Goal: Contribute content

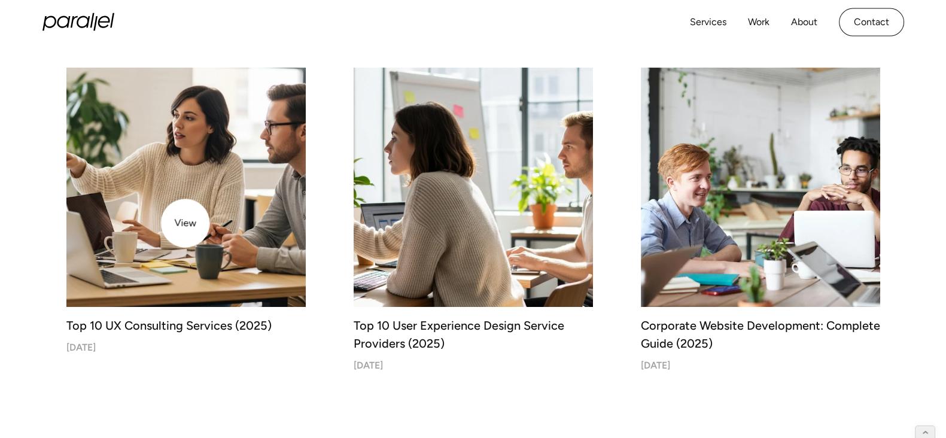
scroll to position [370, 0]
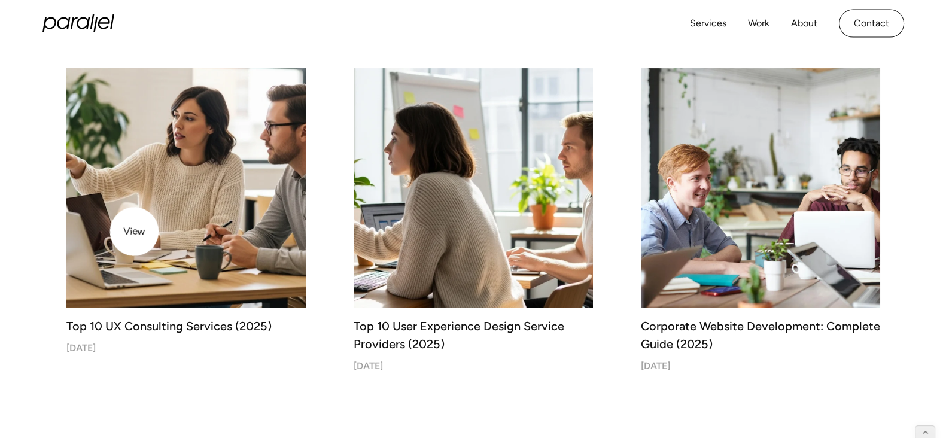
click at [134, 232] on img at bounding box center [185, 187] width 251 height 251
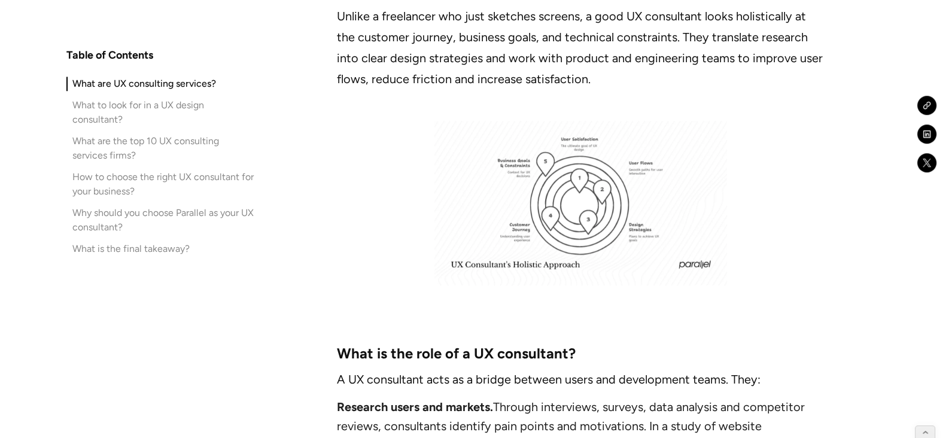
scroll to position [1229, 0]
click at [532, 223] on img at bounding box center [580, 202] width 293 height 165
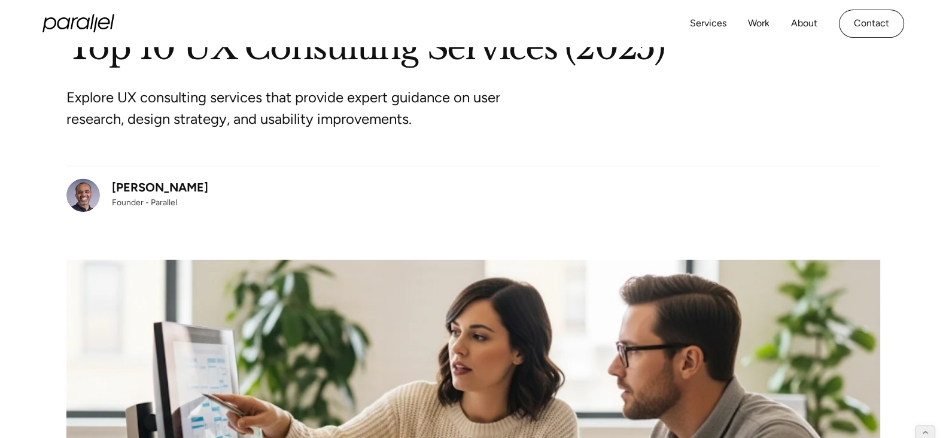
scroll to position [0, 0]
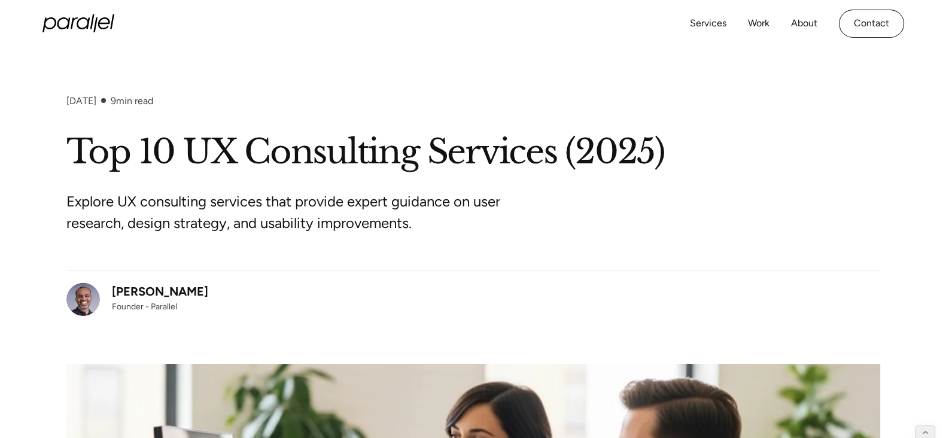
click at [262, 160] on h1 "Top 10 UX Consulting Services (2025)" at bounding box center [473, 152] width 814 height 44
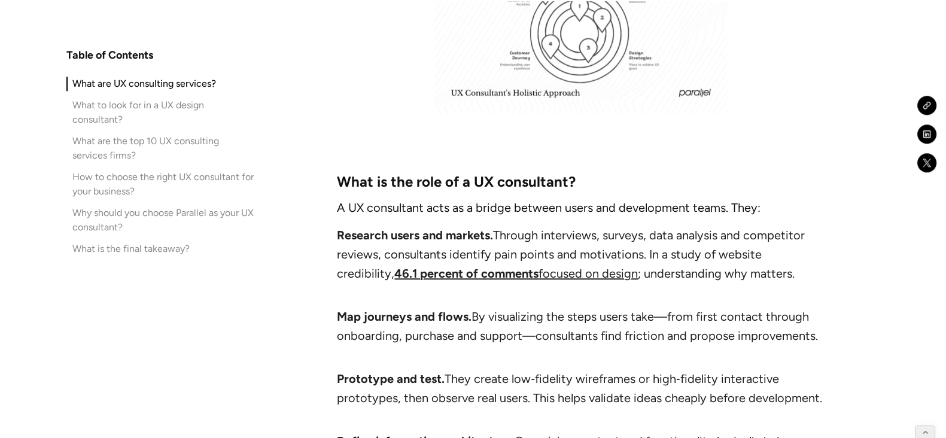
scroll to position [1408, 0]
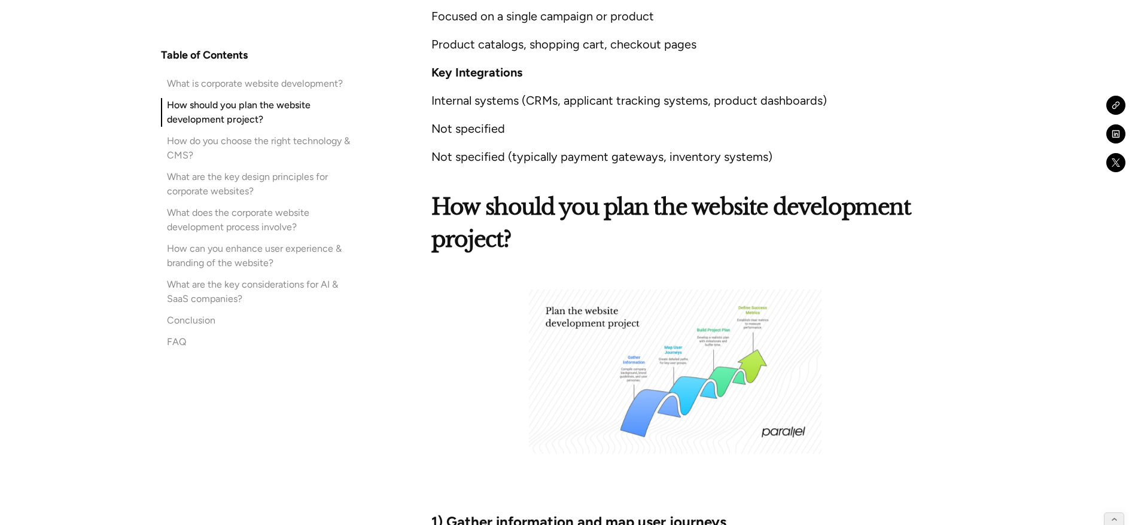
scroll to position [2512, 0]
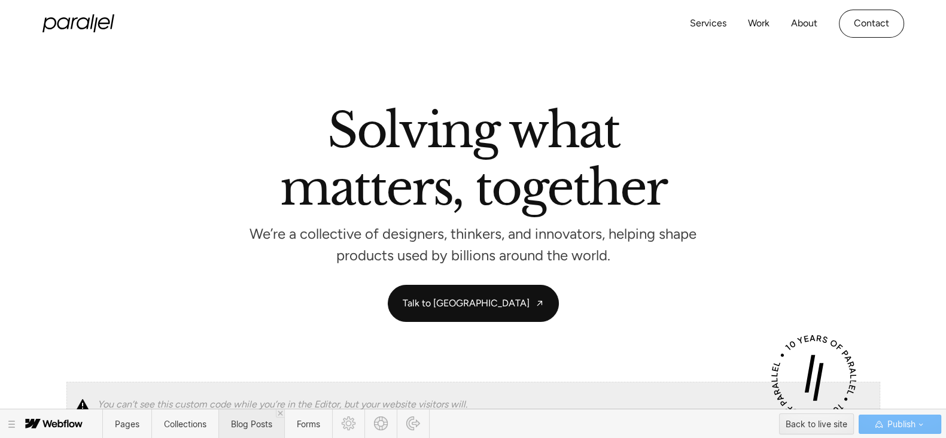
click at [252, 427] on span "Blog Posts" at bounding box center [251, 424] width 41 height 10
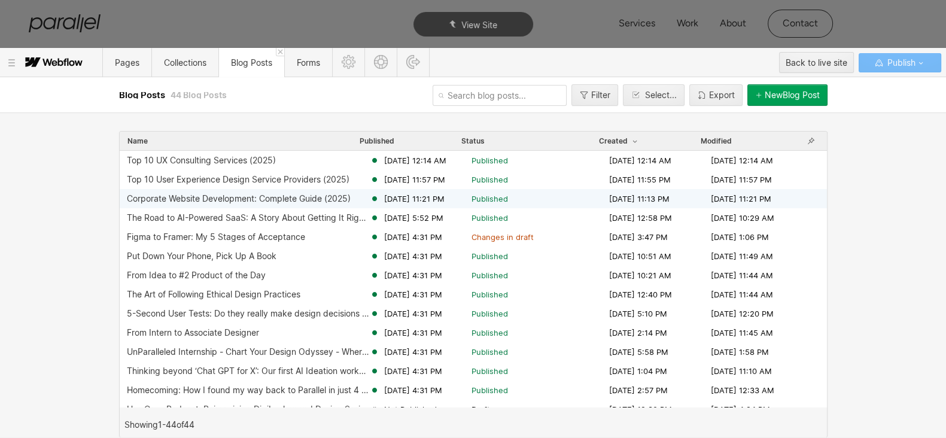
click at [333, 201] on div "Corporate Website Development: Complete Guide (2025)" at bounding box center [239, 199] width 224 height 10
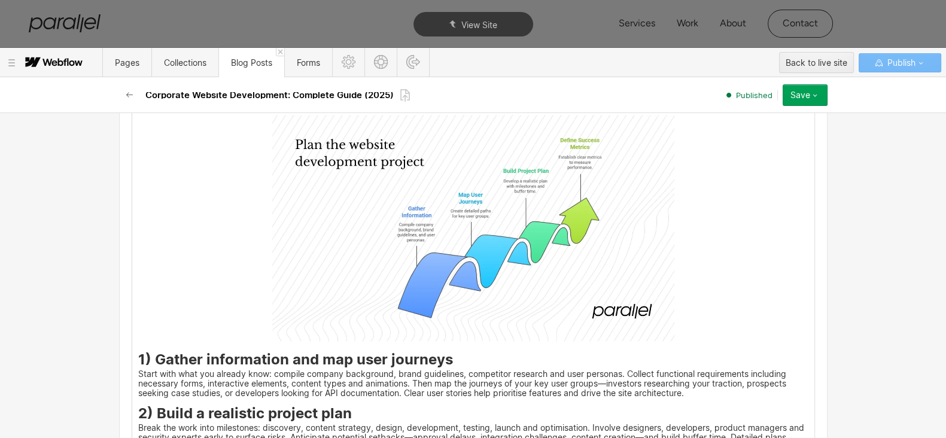
scroll to position [1542, 0]
drag, startPoint x: 132, startPoint y: 145, endPoint x: 241, endPoint y: 282, distance: 175.8
drag, startPoint x: 134, startPoint y: 146, endPoint x: 385, endPoint y: 372, distance: 338.0
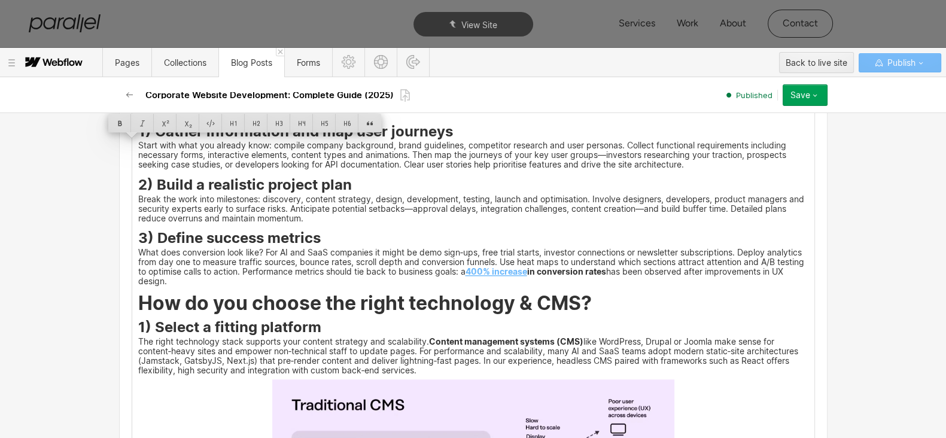
scroll to position [1473, 0]
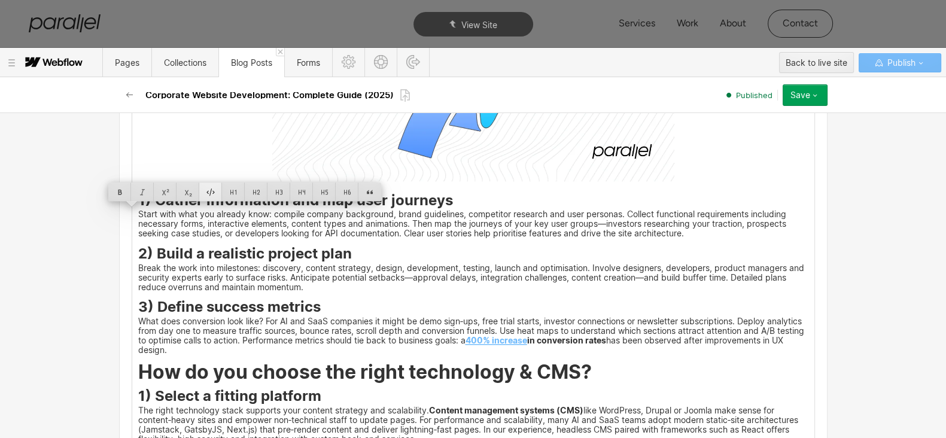
click at [214, 193] on div at bounding box center [210, 191] width 23 height 19
click at [225, 193] on div at bounding box center [233, 191] width 23 height 19
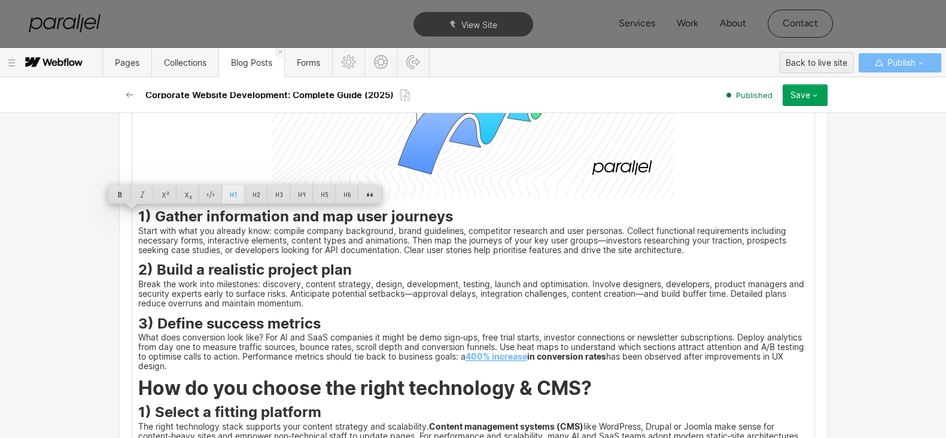
click at [231, 193] on div at bounding box center [233, 194] width 23 height 19
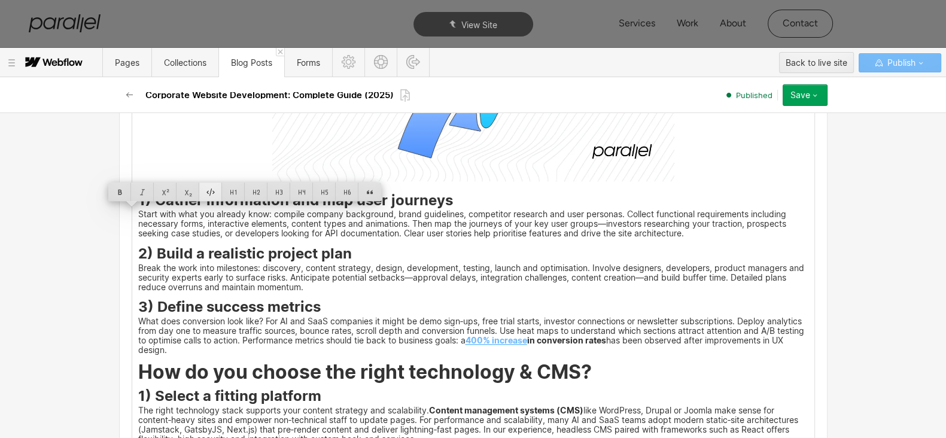
click at [212, 193] on div at bounding box center [210, 191] width 23 height 19
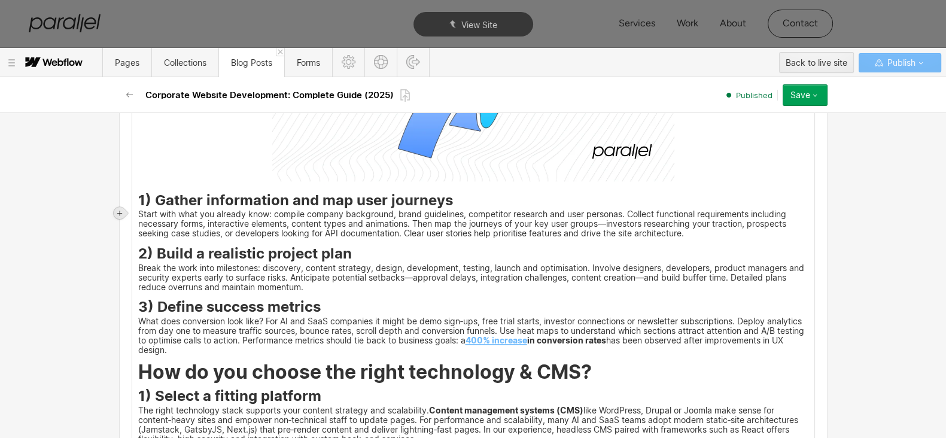
click at [116, 211] on icon at bounding box center [119, 212] width 7 height 7
click at [235, 214] on div at bounding box center [233, 212] width 23 height 19
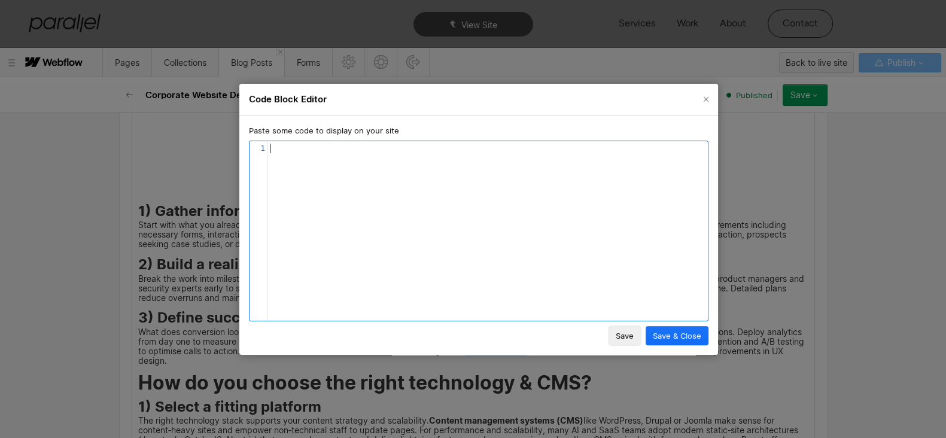
scroll to position [4, 0]
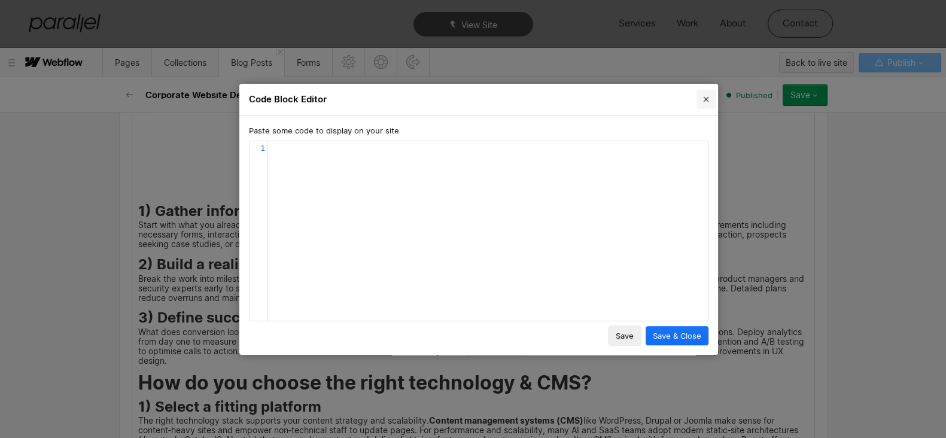
click at [706, 98] on icon "Close" at bounding box center [706, 100] width 10 height 10
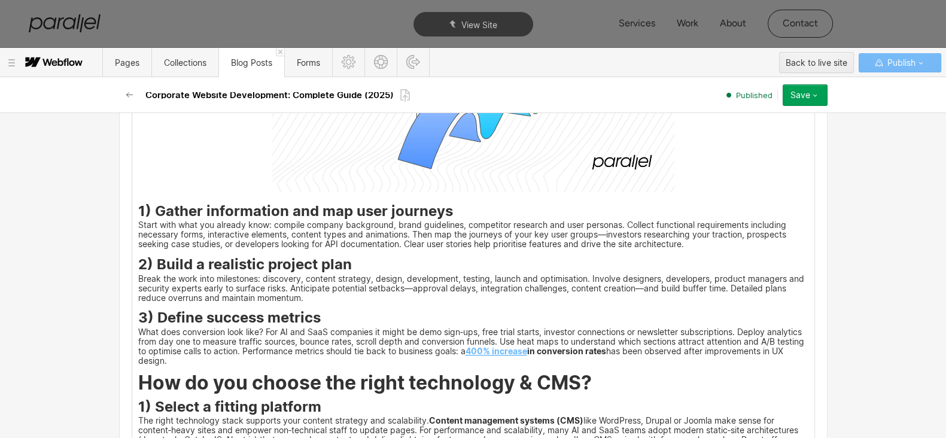
scroll to position [1473, 0]
click at [470, 193] on div at bounding box center [466, 194] width 23 height 19
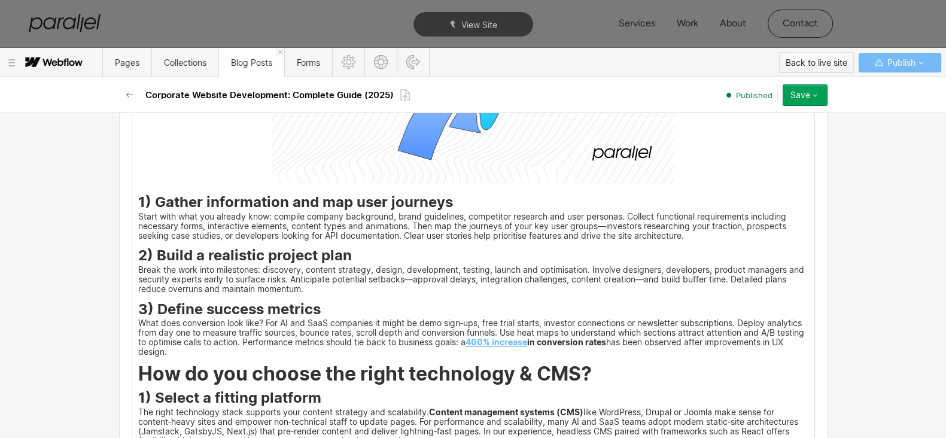
click at [809, 61] on div "Back to live site" at bounding box center [817, 63] width 62 height 18
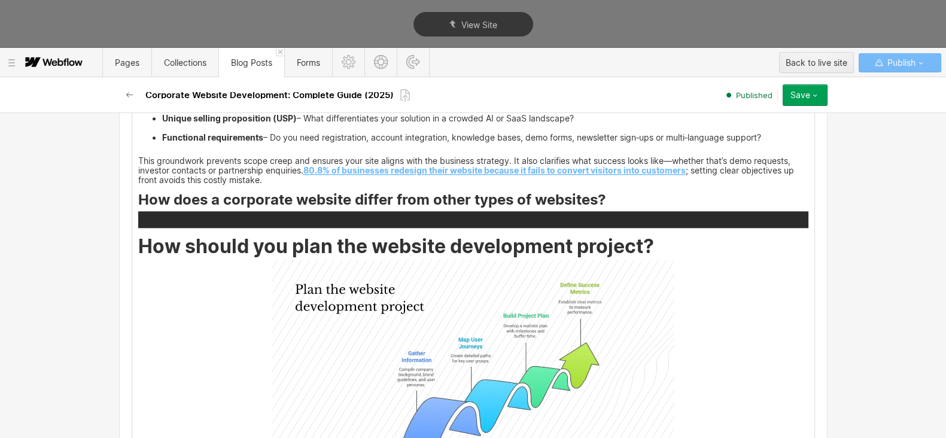
scroll to position [6633, 0]
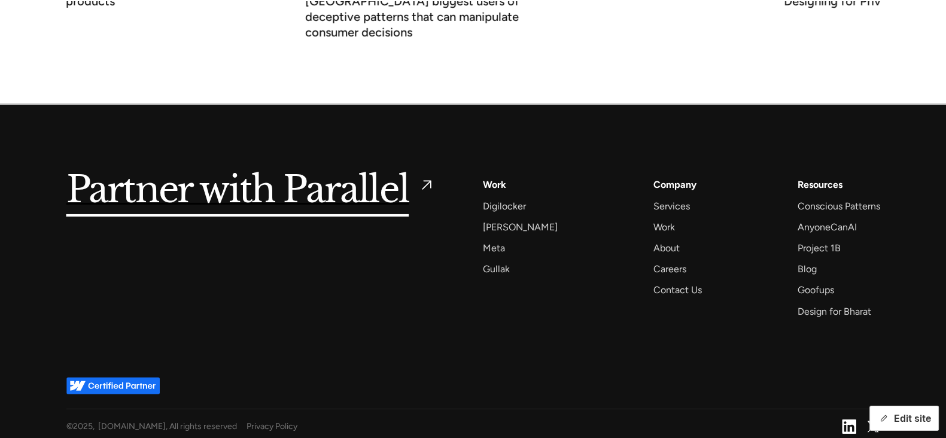
drag, startPoint x: 891, startPoint y: 430, endPoint x: 900, endPoint y: 422, distance: 11.5
click at [900, 422] on button "Edit site" at bounding box center [903, 418] width 69 height 25
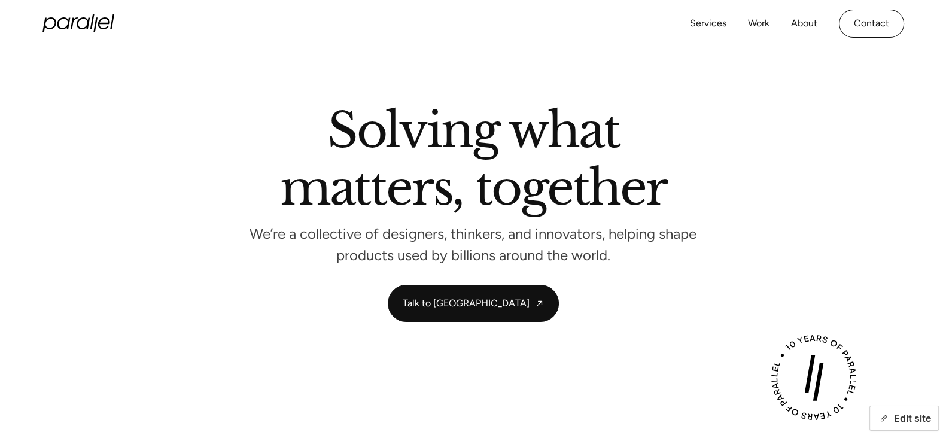
click at [884, 416] on icon "button" at bounding box center [883, 418] width 9 height 9
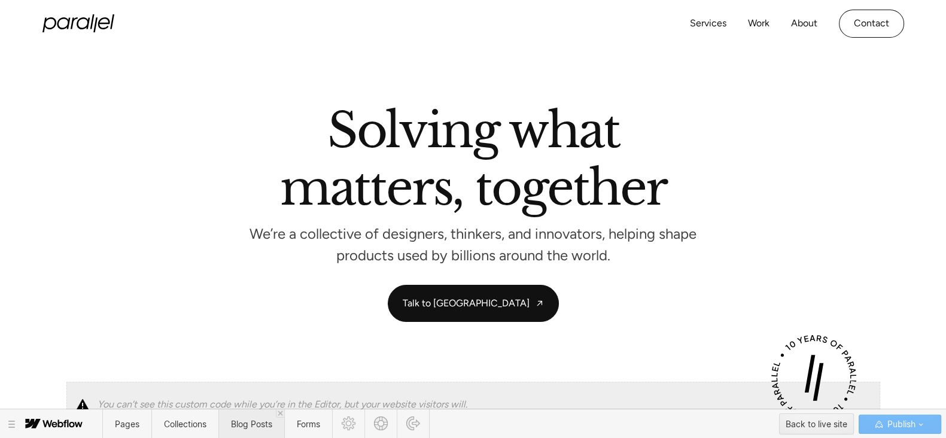
click at [248, 426] on span "Blog Posts" at bounding box center [251, 424] width 41 height 10
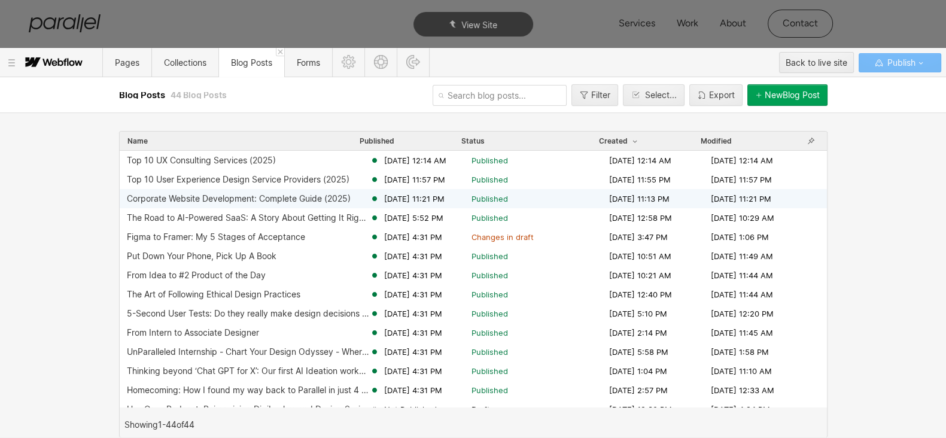
click at [268, 197] on div "Corporate Website Development: Complete Guide (2025)" at bounding box center [239, 199] width 224 height 10
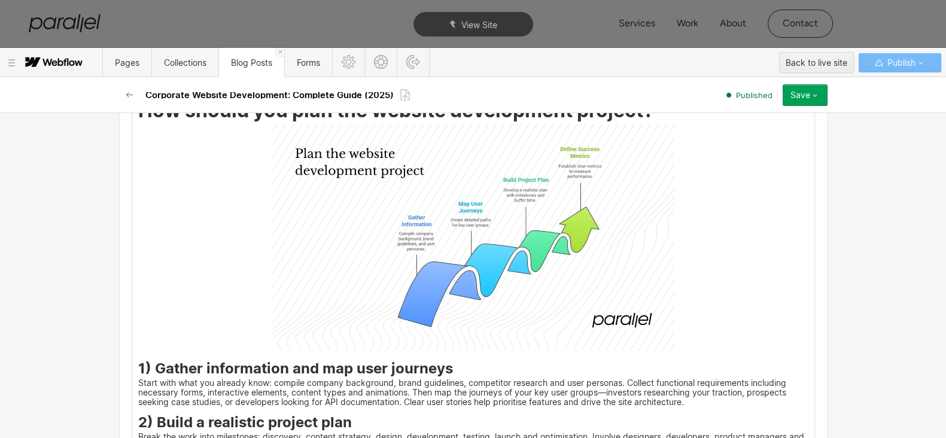
scroll to position [1532, 0]
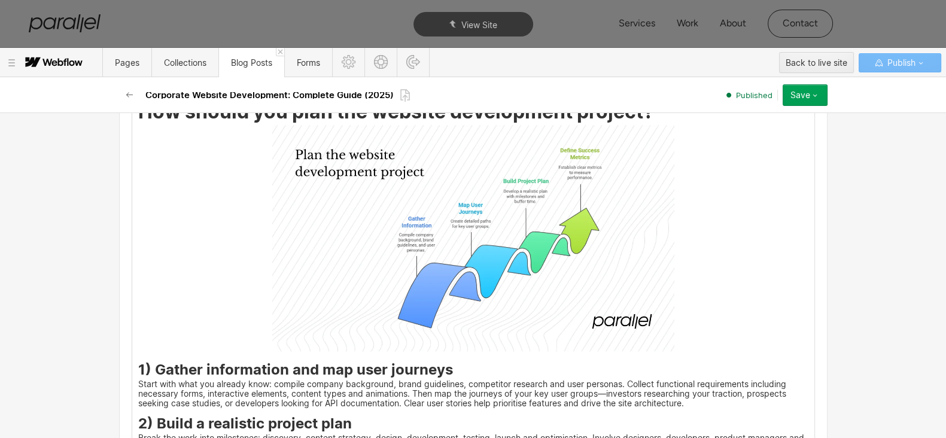
drag, startPoint x: 130, startPoint y: 152, endPoint x: 385, endPoint y: 378, distance: 340.7
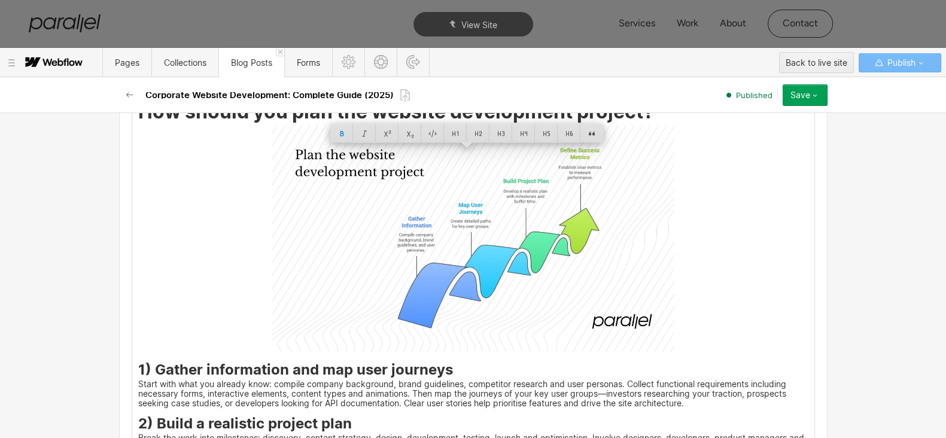
drag, startPoint x: 130, startPoint y: 153, endPoint x: 380, endPoint y: 376, distance: 334.7
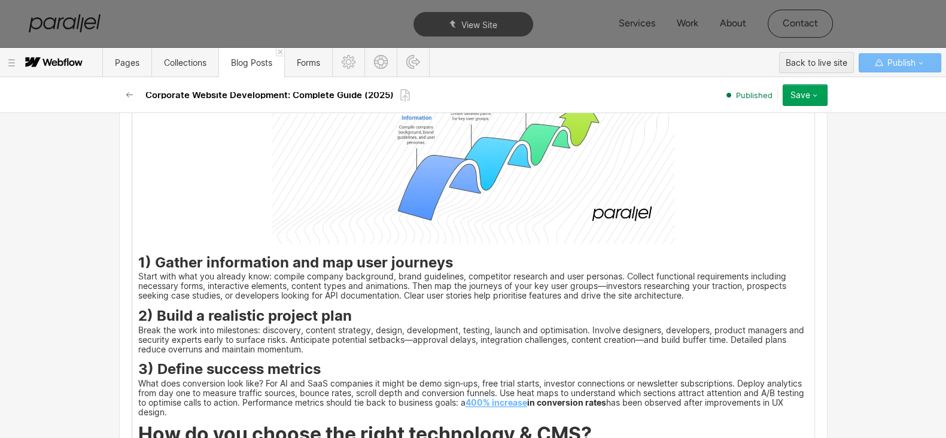
scroll to position [1413, 0]
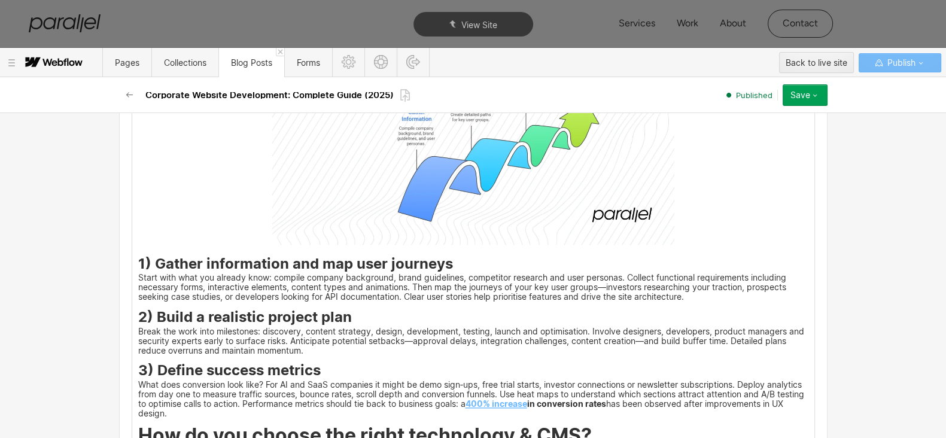
drag, startPoint x: 190, startPoint y: 220, endPoint x: 251, endPoint y: 239, distance: 64.0
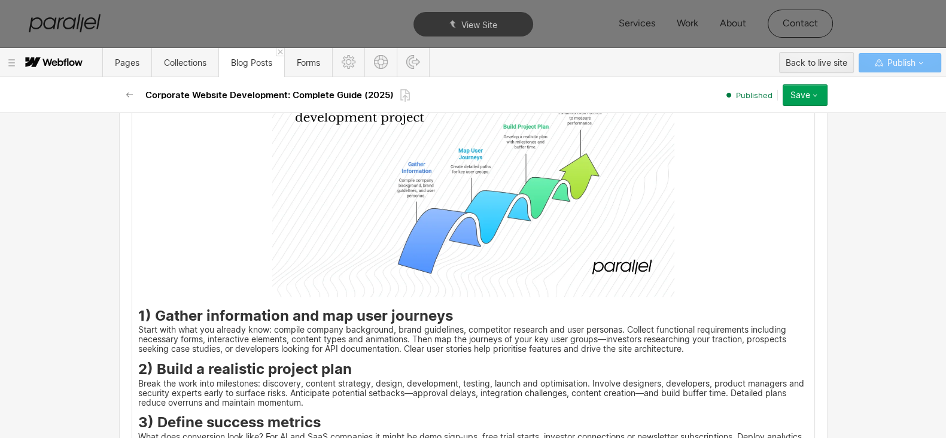
scroll to position [1472, 0]
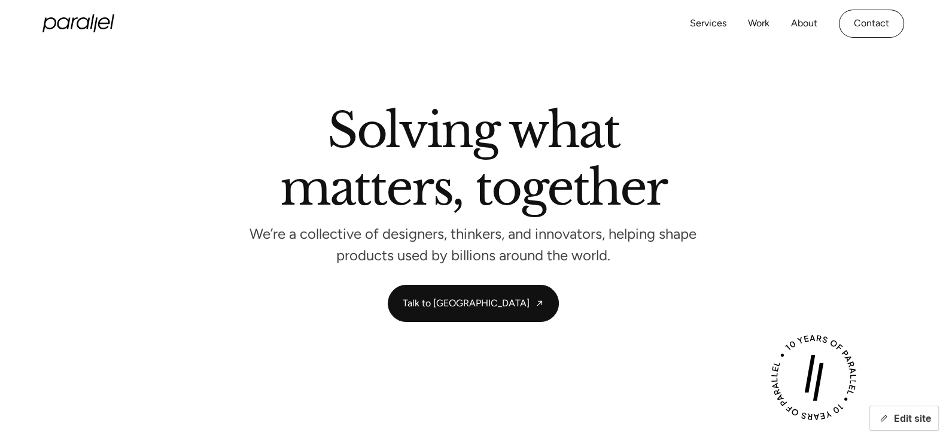
click at [887, 419] on div "button" at bounding box center [883, 418] width 12 height 12
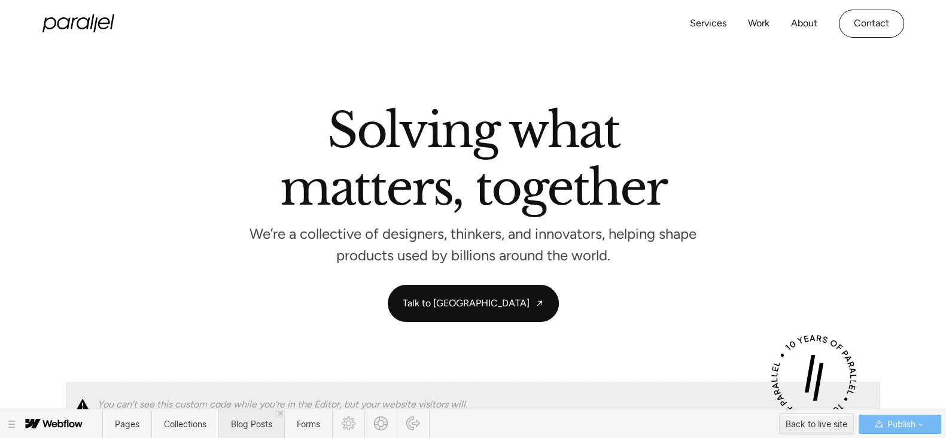
click at [250, 428] on span "Blog Posts" at bounding box center [251, 424] width 41 height 10
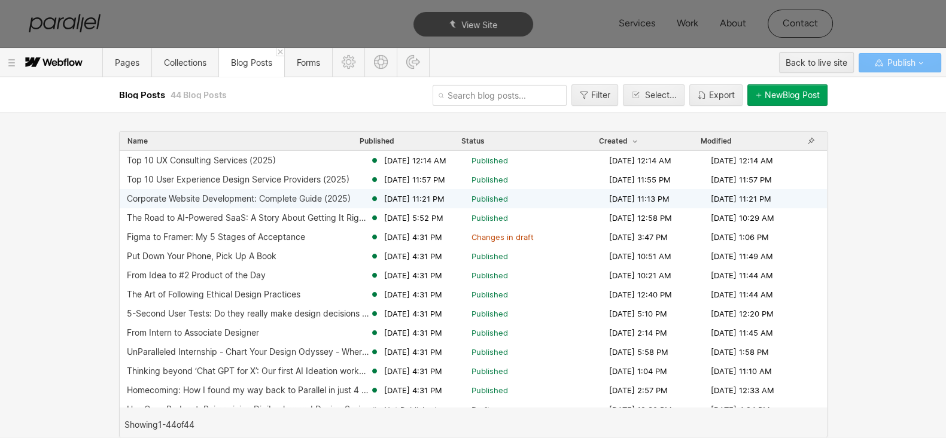
click at [327, 195] on div "Corporate Website Development: Complete Guide (2025)" at bounding box center [239, 199] width 224 height 10
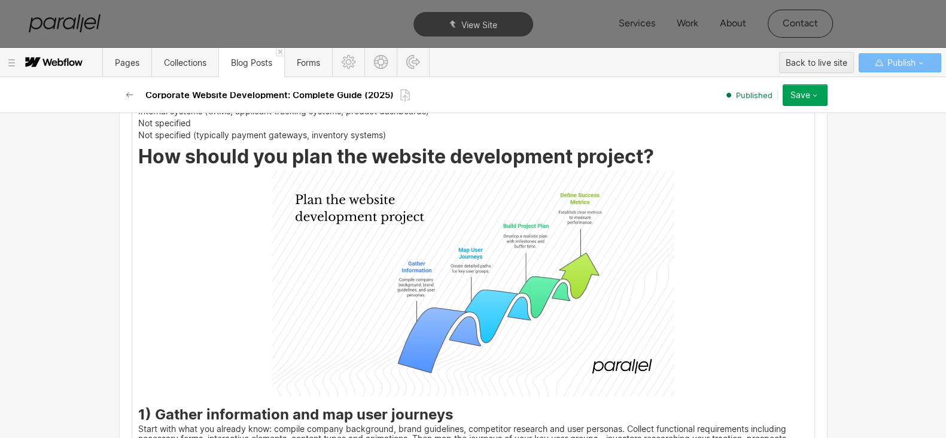
scroll to position [1487, 0]
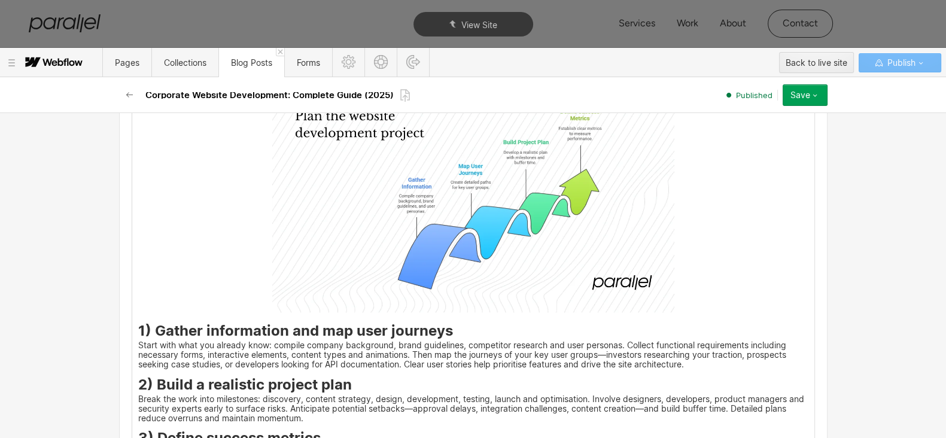
scroll to position [1512, 0]
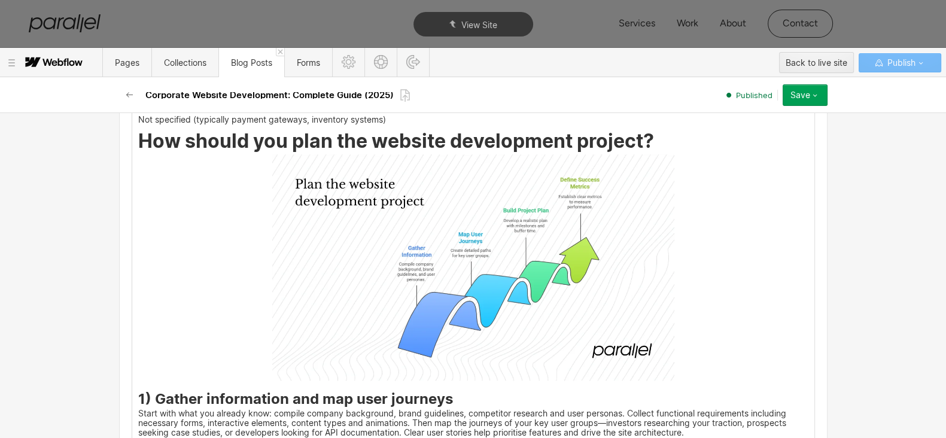
drag, startPoint x: 131, startPoint y: 179, endPoint x: 385, endPoint y: 408, distance: 341.8
drag, startPoint x: 385, startPoint y: 408, endPoint x: 131, endPoint y: 178, distance: 342.6
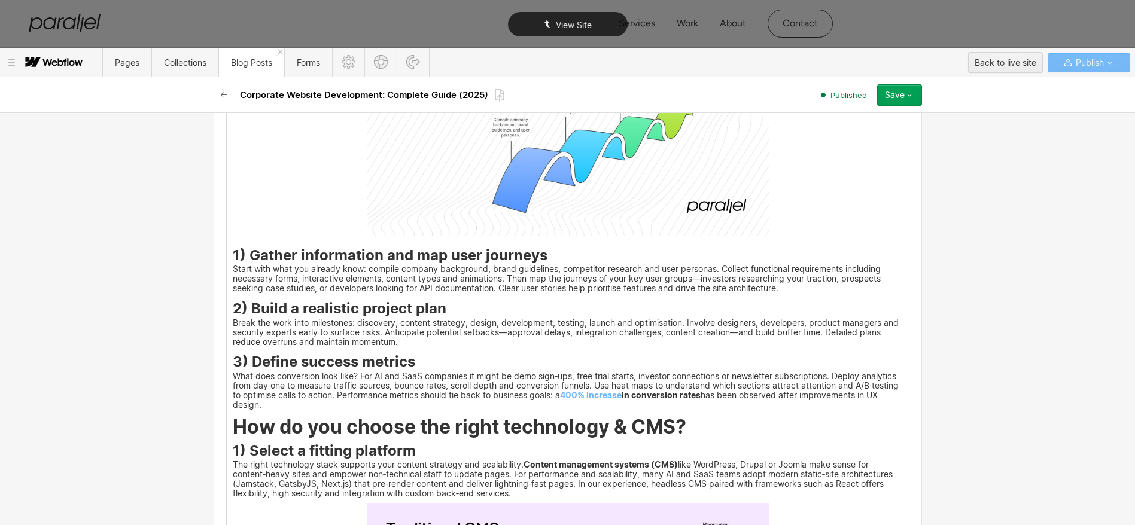
scroll to position [1422, 0]
drag, startPoint x: 924, startPoint y: 0, endPoint x: 416, endPoint y: 264, distance: 572.9
drag, startPoint x: 428, startPoint y: 267, endPoint x: 369, endPoint y: 257, distance: 60.2
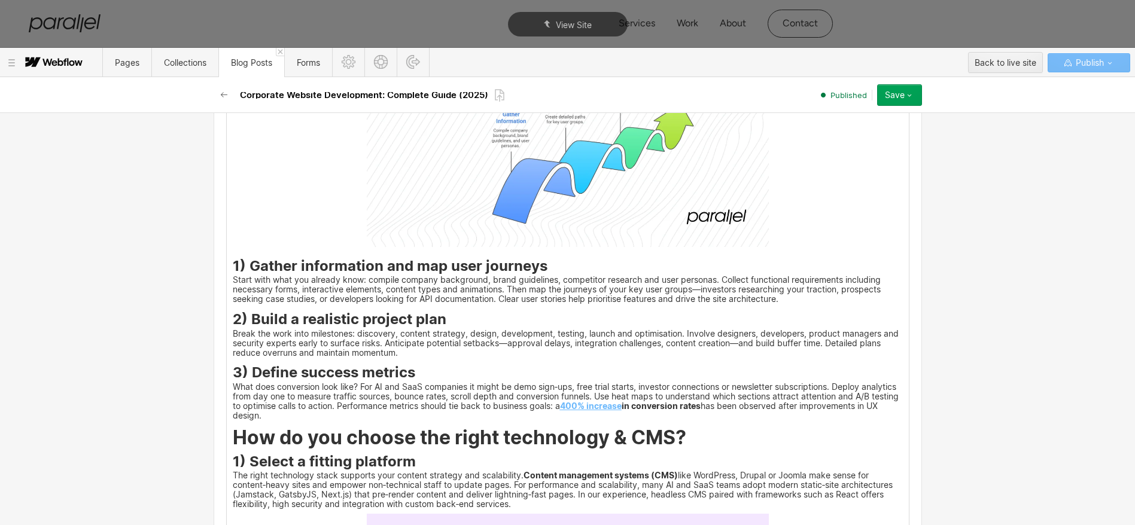
scroll to position [1412, 0]
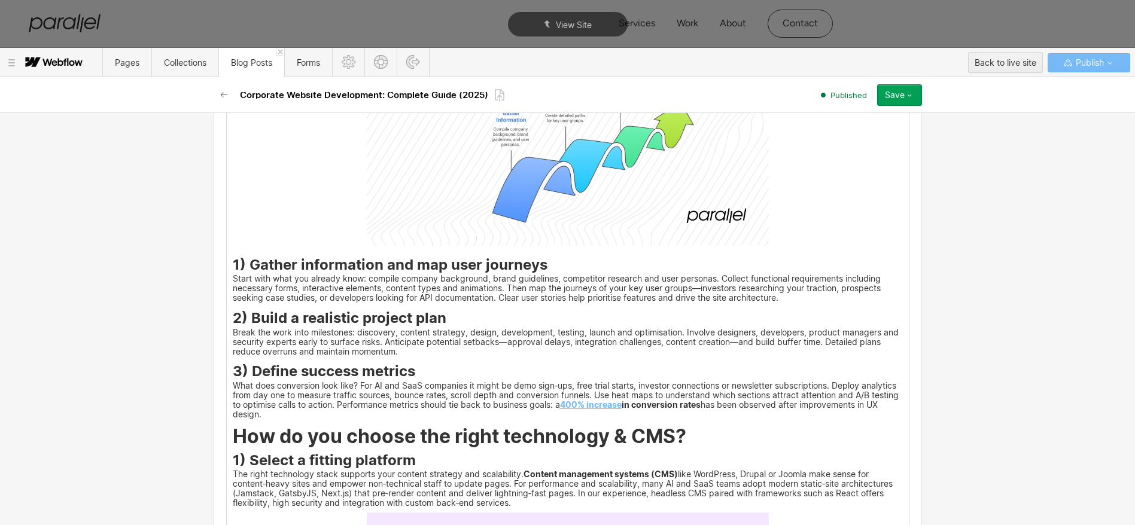
click at [233, 18] on strong "How should you plan the website development project?" at bounding box center [491, 6] width 516 height 23
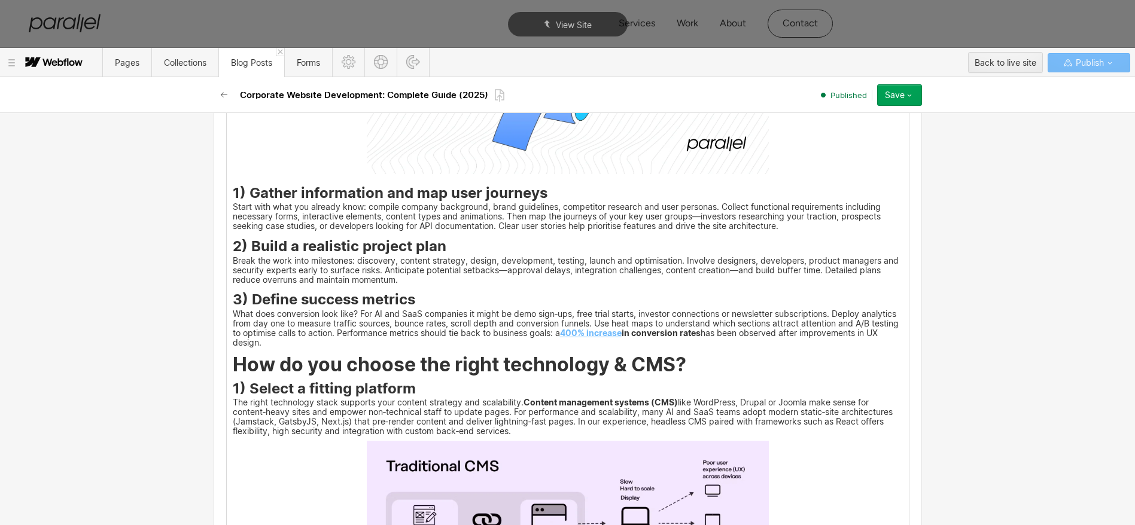
click at [894, 99] on div "Save" at bounding box center [895, 95] width 20 height 10
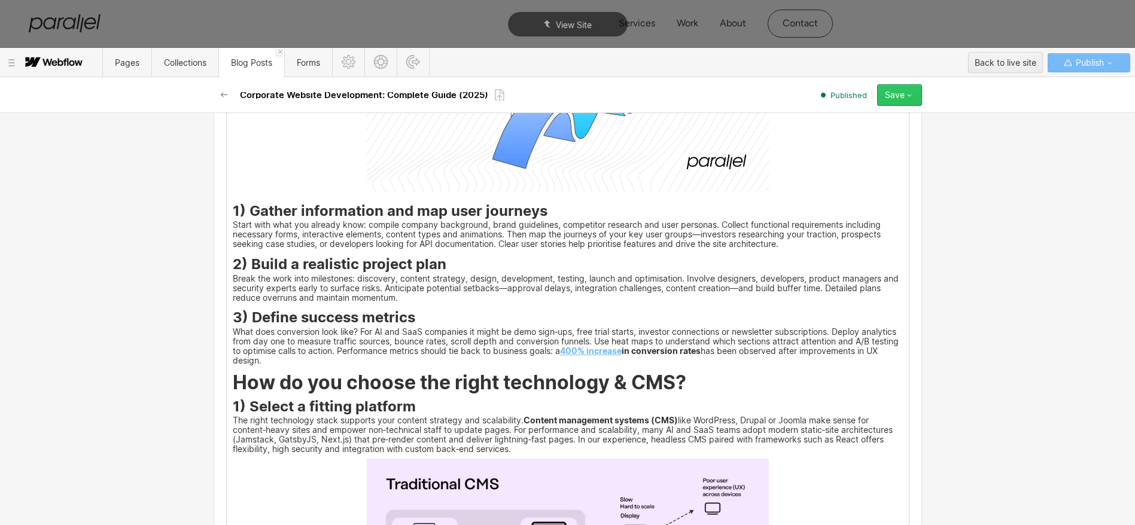
click at [891, 92] on div "Save" at bounding box center [895, 95] width 20 height 10
click at [852, 121] on span "Save changes" at bounding box center [836, 119] width 48 height 11
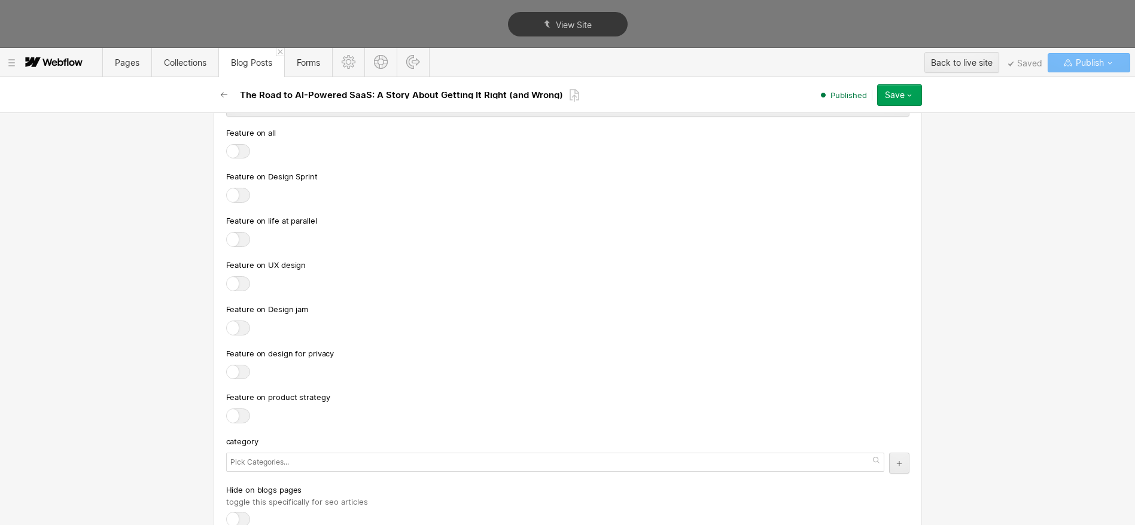
scroll to position [3743, 0]
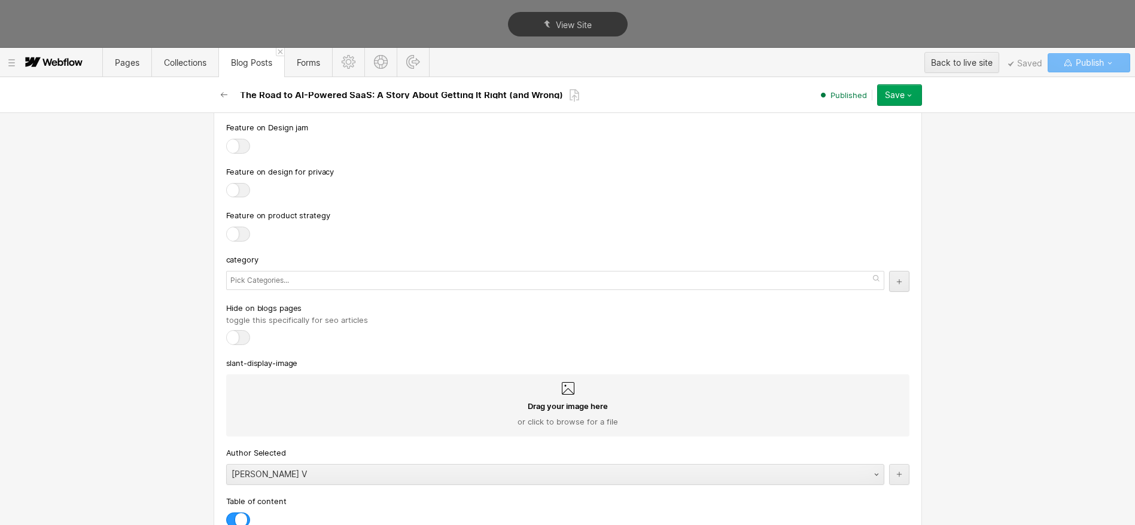
click at [228, 93] on icon "button" at bounding box center [225, 95] width 10 height 10
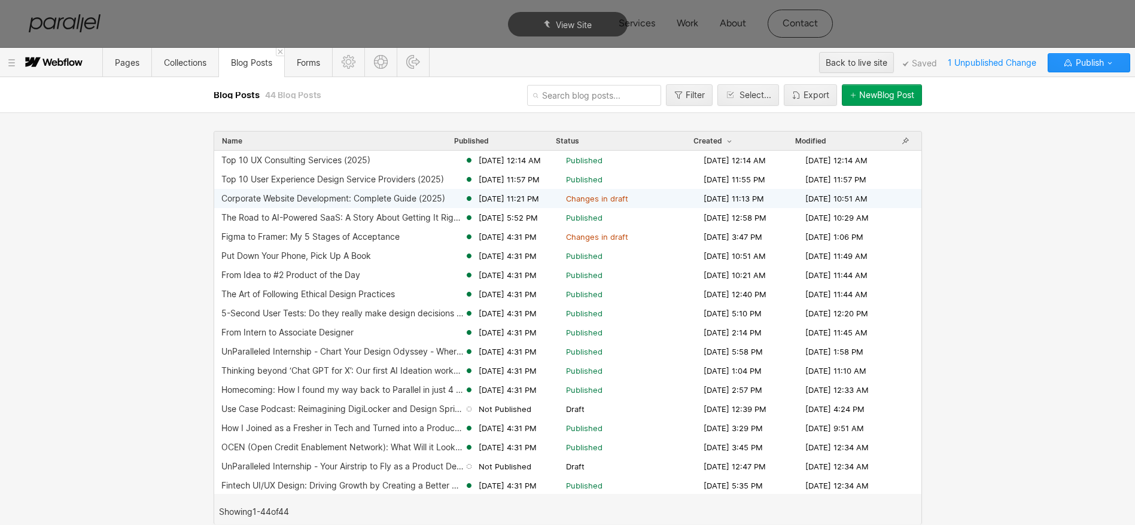
click at [316, 199] on div "Corporate Website Development: Complete Guide (2025)" at bounding box center [333, 199] width 224 height 10
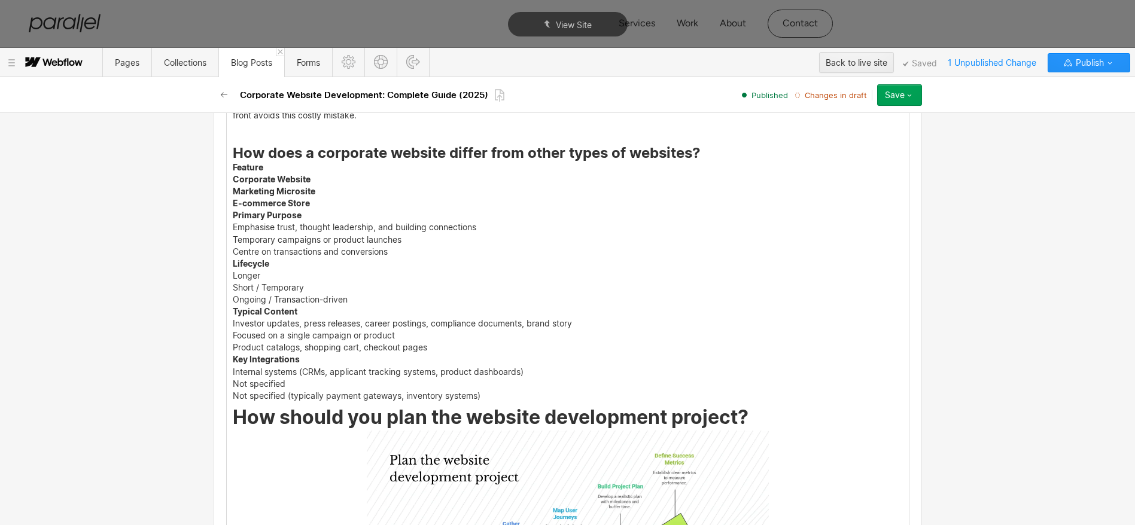
scroll to position [1539, 0]
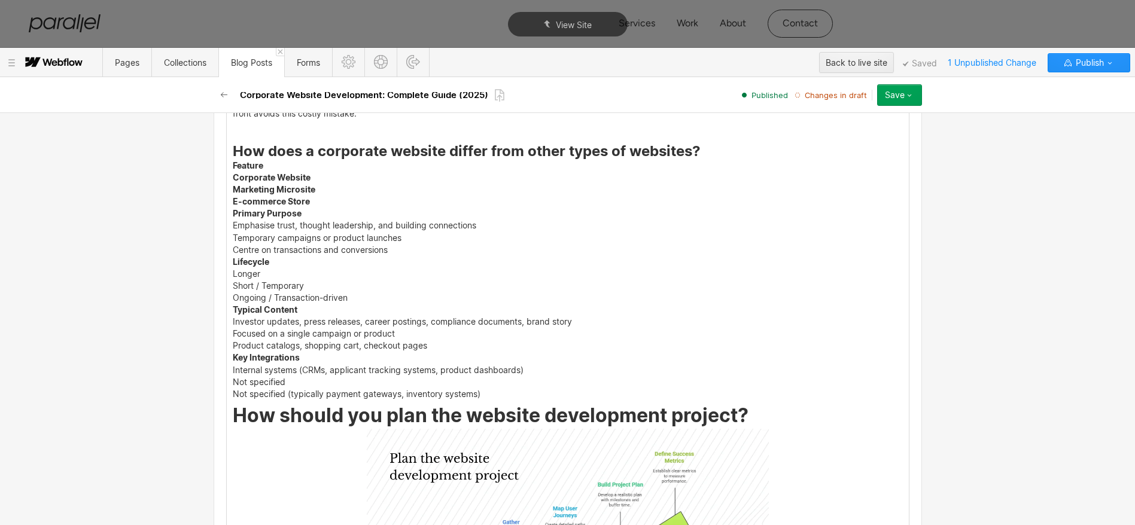
click at [279, 235] on p "Temporary campaigns or product launches" at bounding box center [568, 239] width 670 height 8
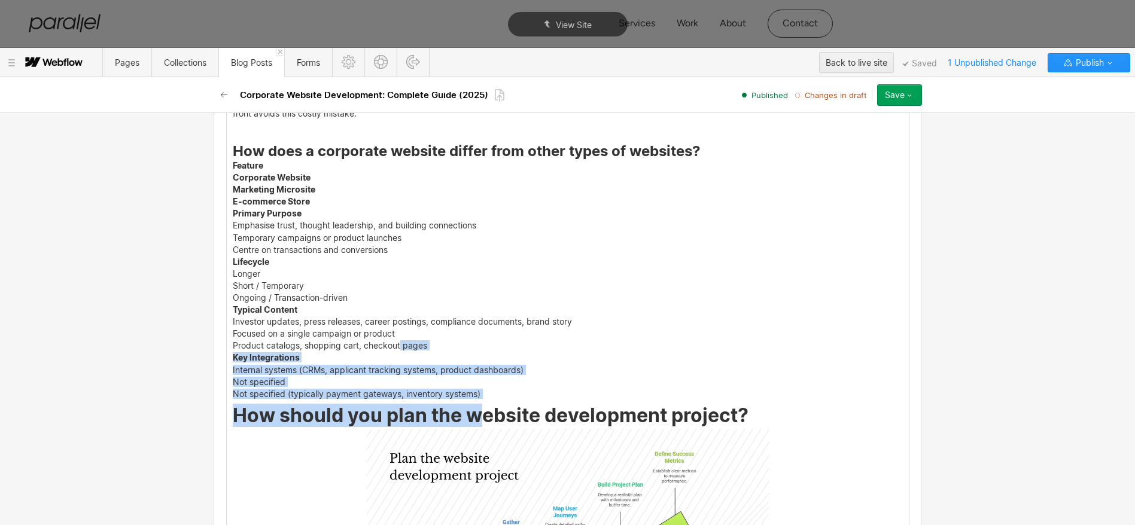
drag, startPoint x: 481, startPoint y: 399, endPoint x: 382, endPoint y: 339, distance: 116.2
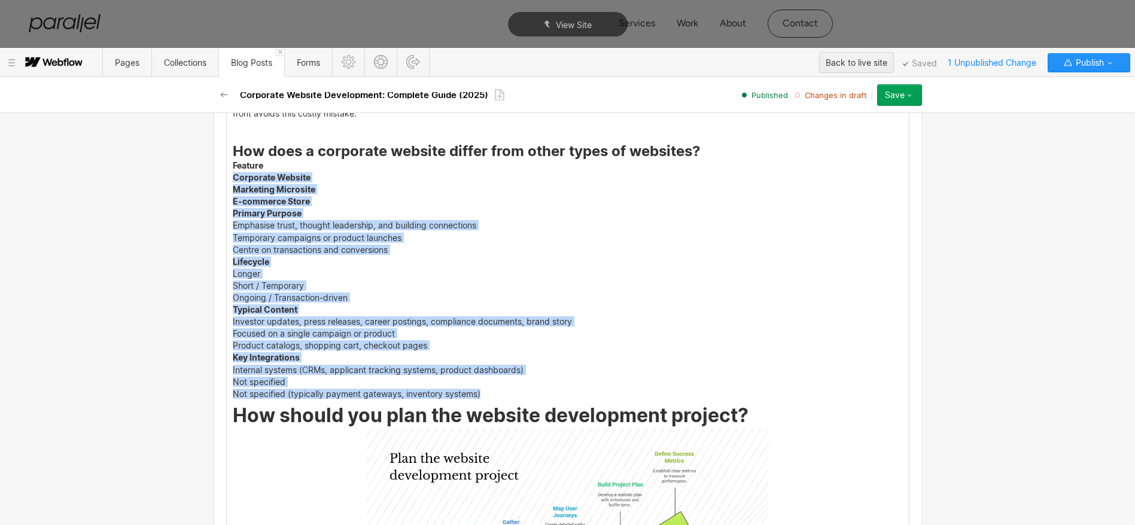
drag, startPoint x: 476, startPoint y: 394, endPoint x: 227, endPoint y: 173, distance: 332.7
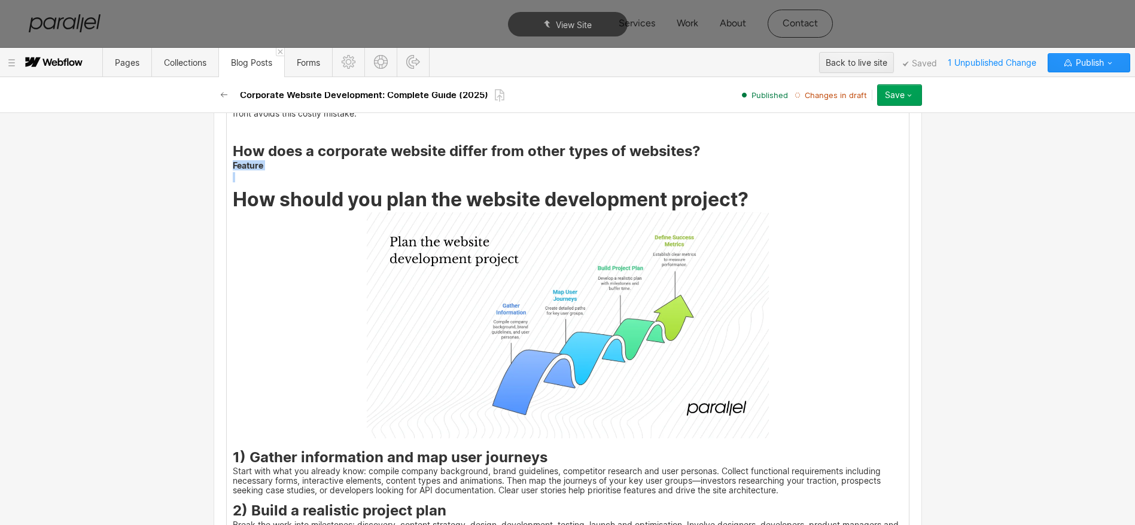
drag, startPoint x: 227, startPoint y: 172, endPoint x: 225, endPoint y: 165, distance: 6.8
click at [253, 175] on p at bounding box center [568, 179] width 670 height 8
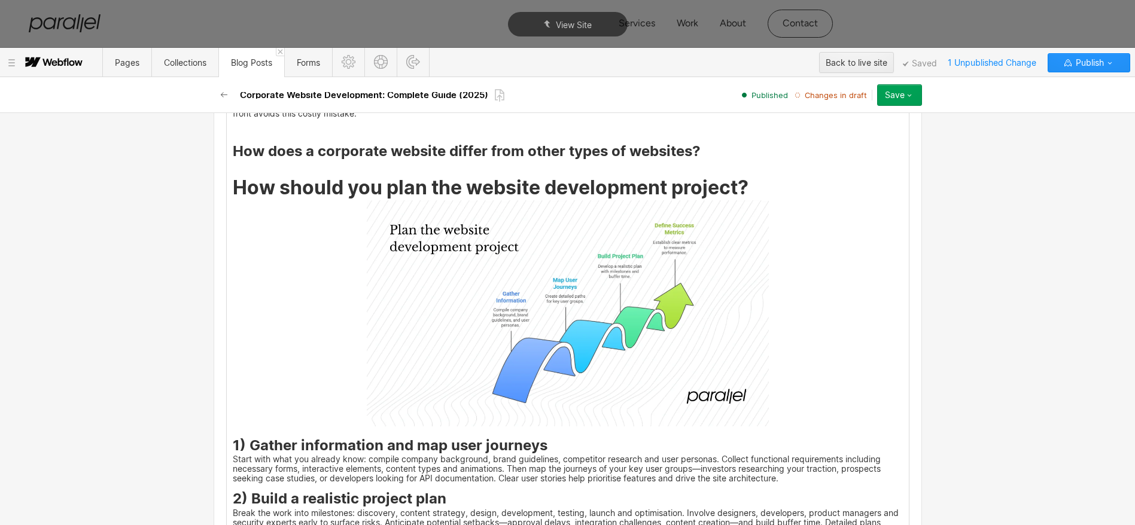
click at [910, 100] on button "Save" at bounding box center [899, 95] width 45 height 22
click at [861, 133] on div "Publish now" at bounding box center [862, 135] width 118 height 16
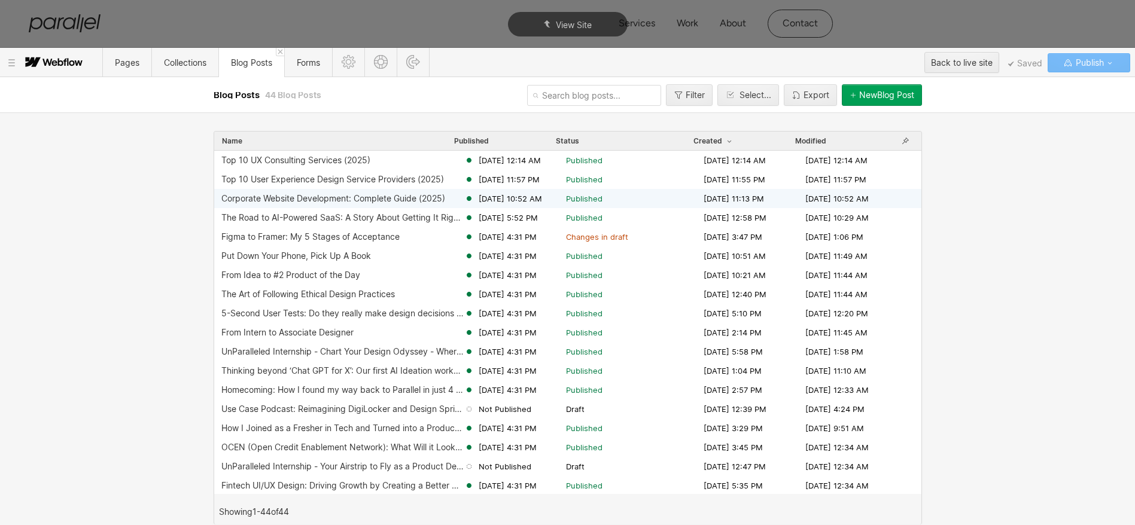
click at [365, 202] on div "Corporate Website Development: Complete Guide (2025)" at bounding box center [333, 199] width 224 height 10
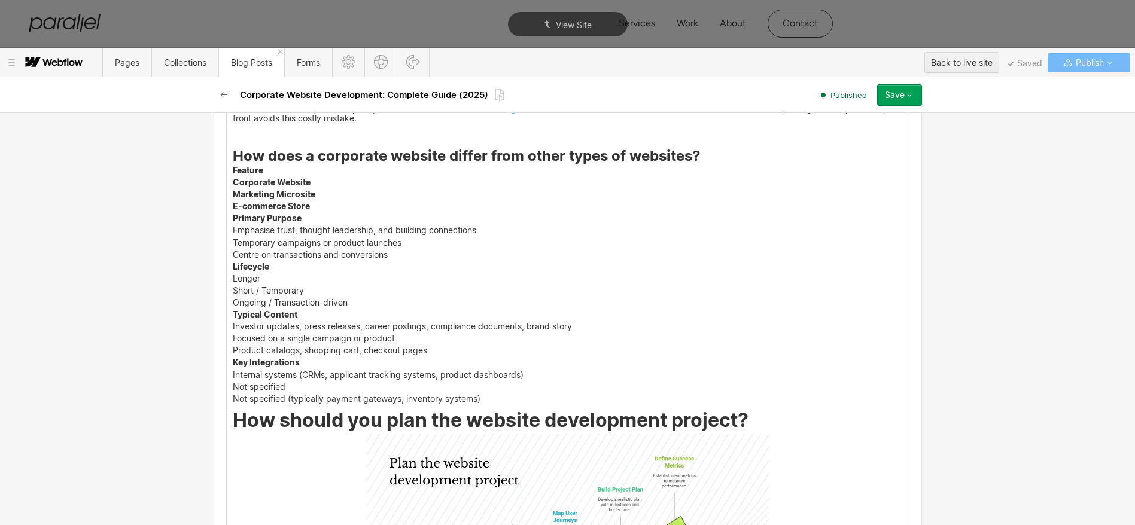
scroll to position [1475, 0]
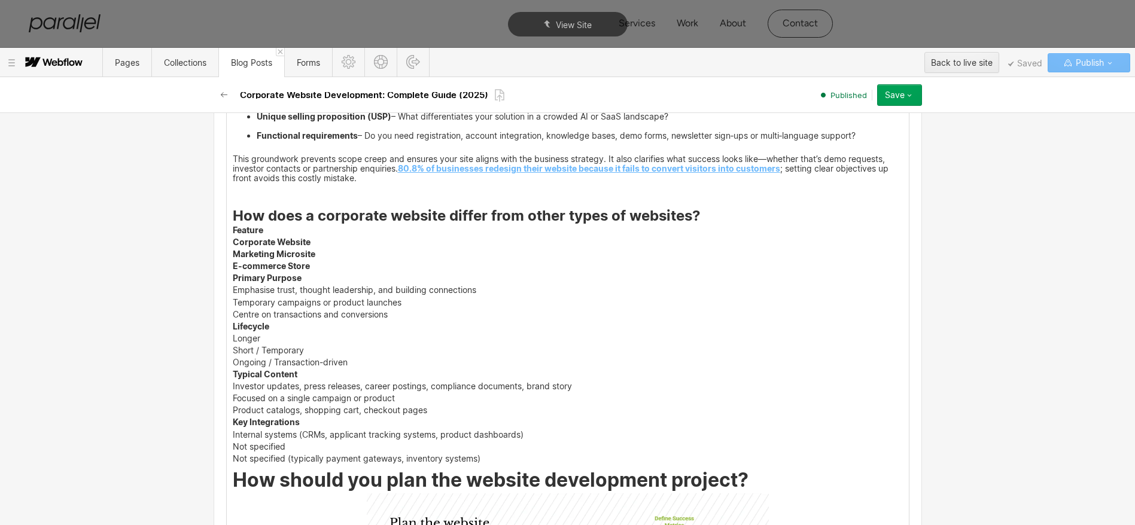
click at [288, 223] on strong "How does a corporate website differ from other types of websites?" at bounding box center [467, 215] width 468 height 17
click at [269, 193] on h3 "How does a corporate website differ from other types of websites?" at bounding box center [568, 209] width 670 height 32
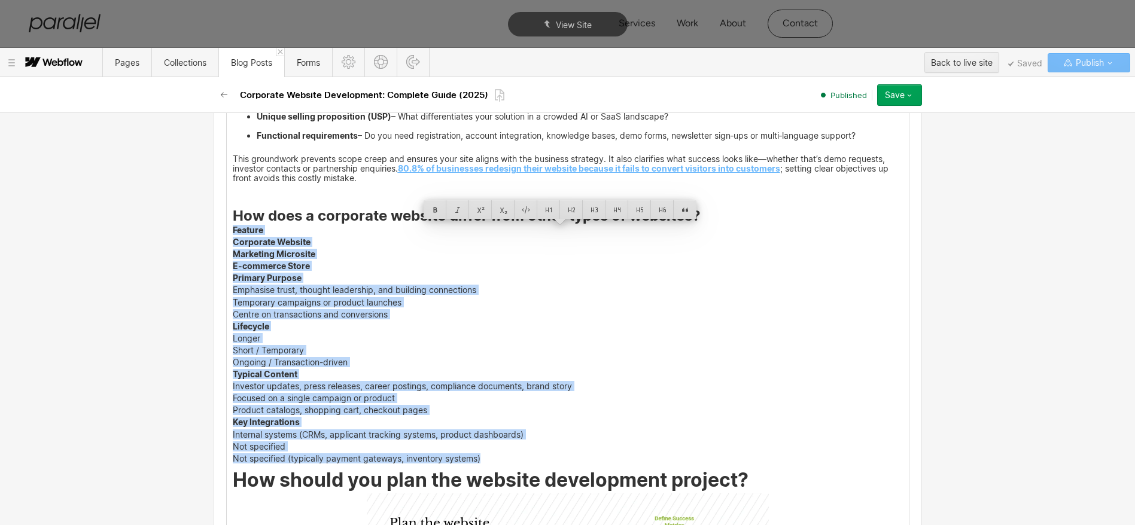
drag, startPoint x: 227, startPoint y: 227, endPoint x: 482, endPoint y: 459, distance: 344.3
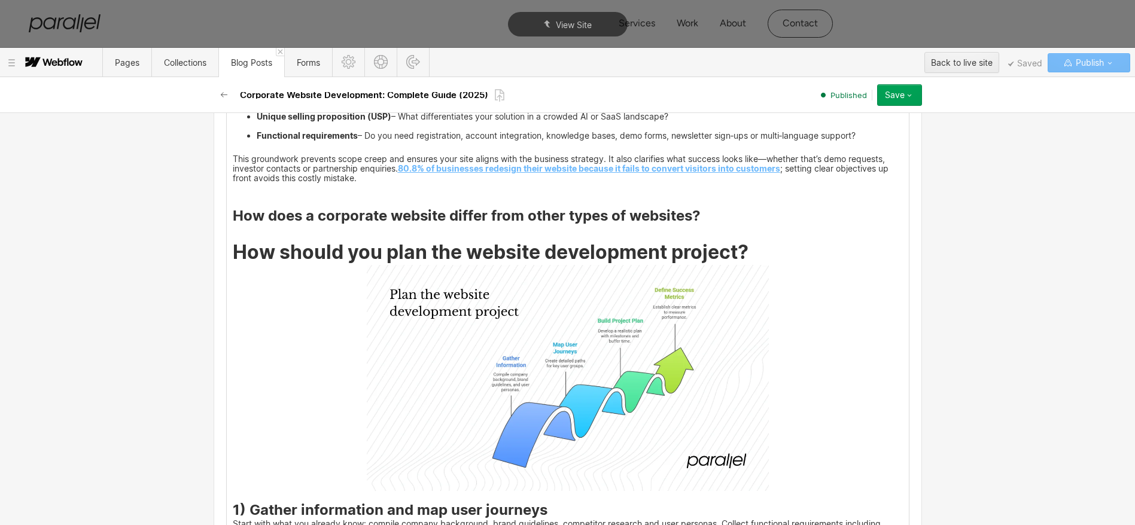
click at [912, 99] on icon "button" at bounding box center [910, 95] width 10 height 10
click at [857, 120] on span "Save changes" at bounding box center [836, 119] width 48 height 11
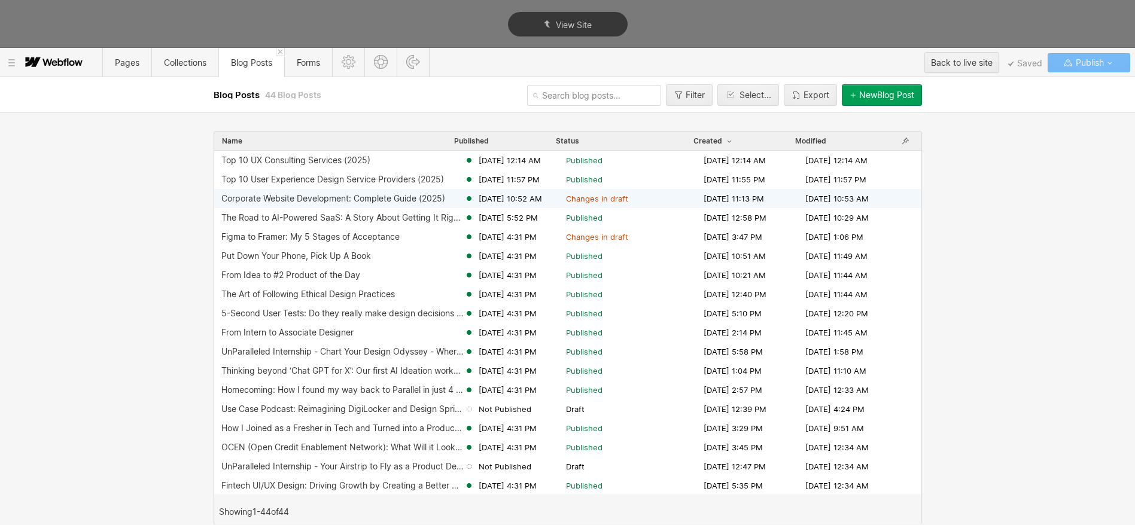
click at [398, 206] on div "Corporate Website Development: Complete Guide (2025) Aug 19, 2025 10:52 AM Chan…" at bounding box center [567, 198] width 707 height 19
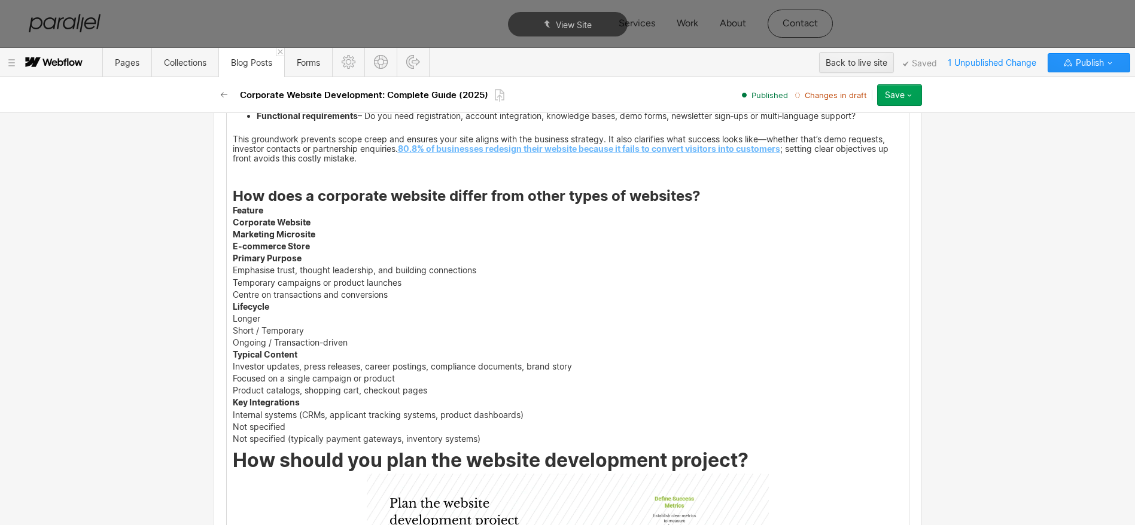
scroll to position [1498, 0]
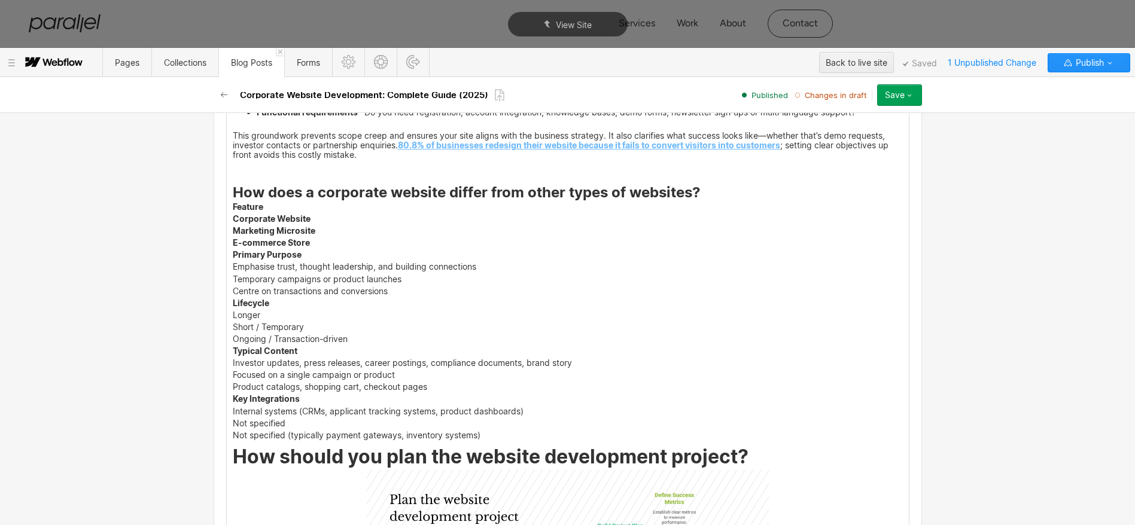
drag, startPoint x: 227, startPoint y: 207, endPoint x: 468, endPoint y: 423, distance: 323.7
click at [297, 252] on p "Primary Purpose" at bounding box center [568, 256] width 670 height 8
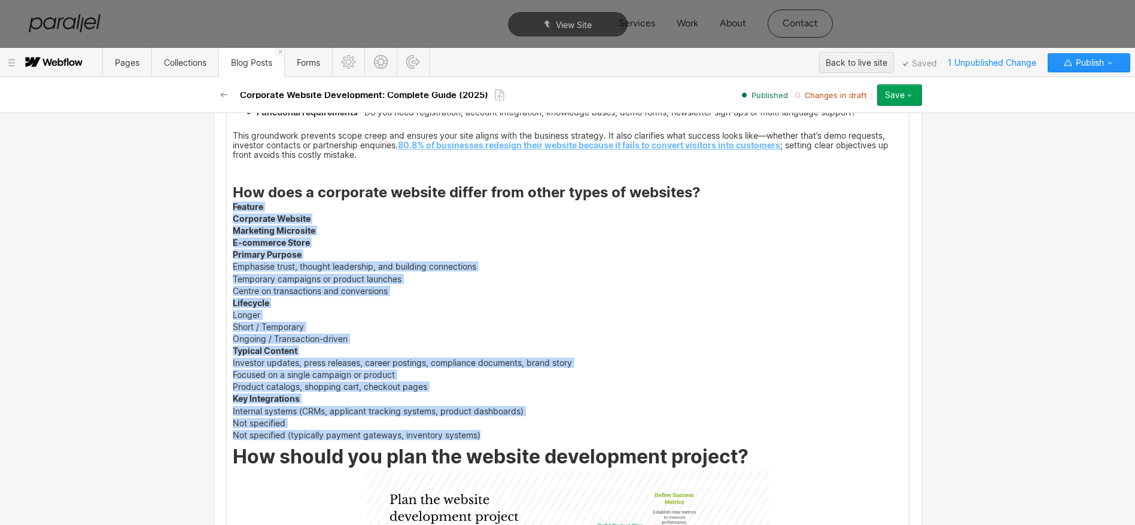
drag, startPoint x: 227, startPoint y: 206, endPoint x: 479, endPoint y: 436, distance: 341.7
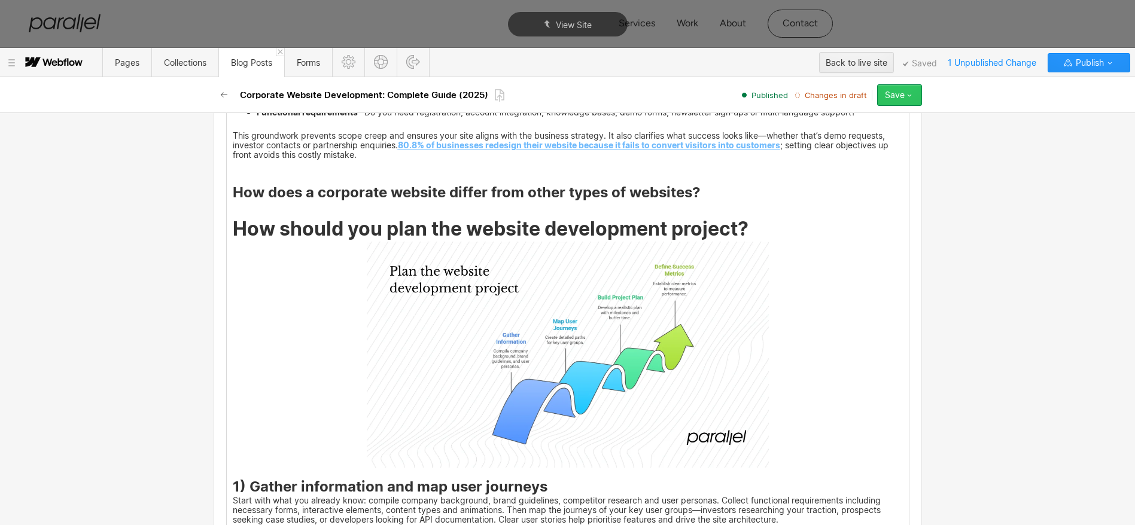
click at [908, 98] on icon "button" at bounding box center [910, 95] width 10 height 10
click at [853, 136] on div "Publish now" at bounding box center [862, 135] width 118 height 16
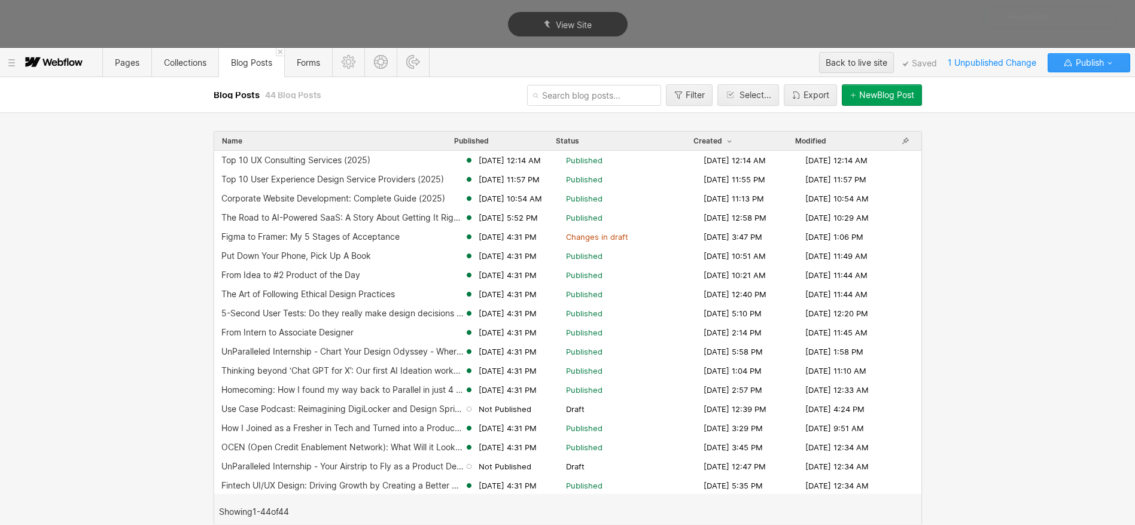
click at [945, 66] on icon "button" at bounding box center [1110, 63] width 10 height 10
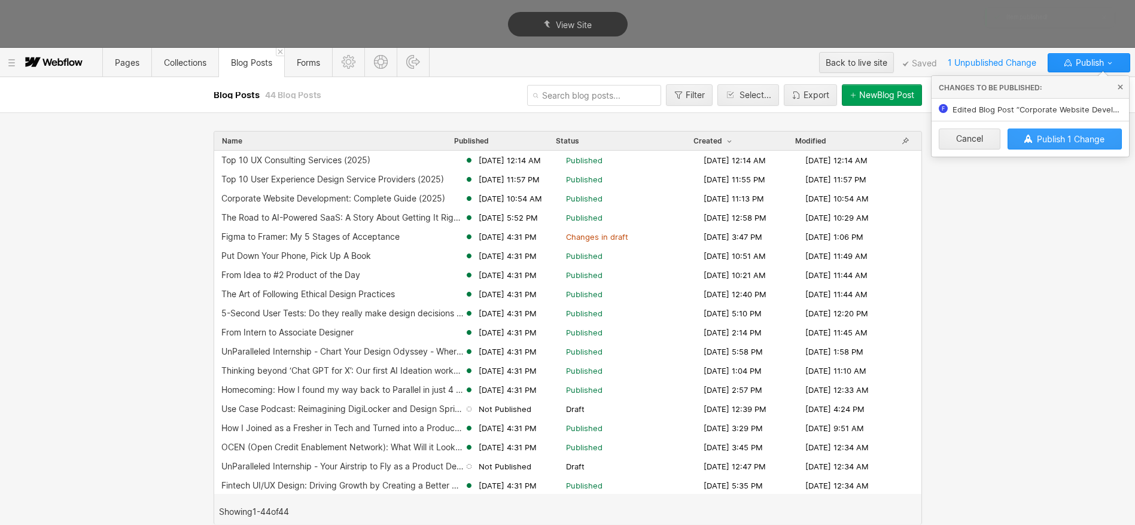
click at [945, 141] on span "Publish 1 Change" at bounding box center [1071, 139] width 68 height 10
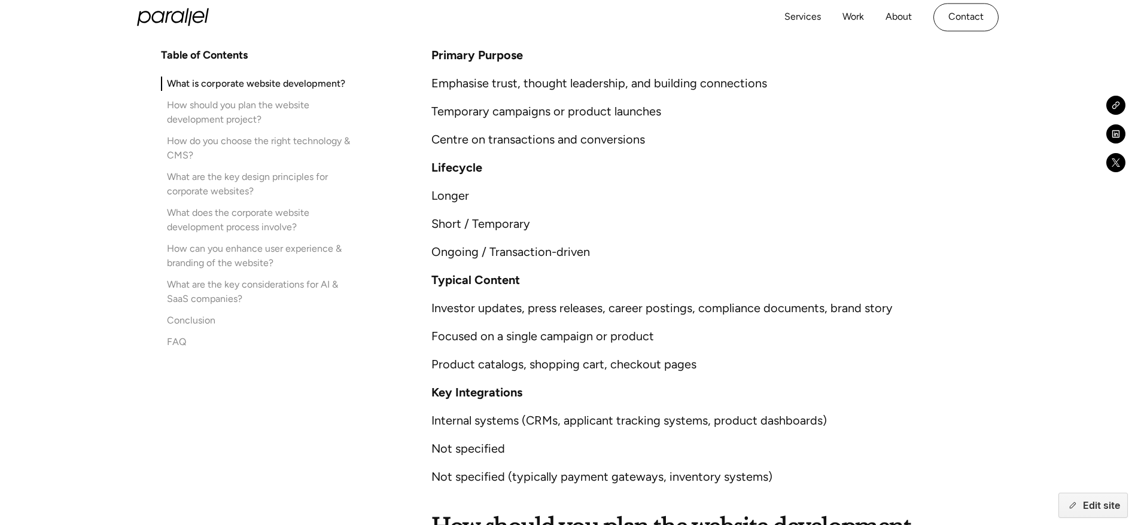
scroll to position [2202, 0]
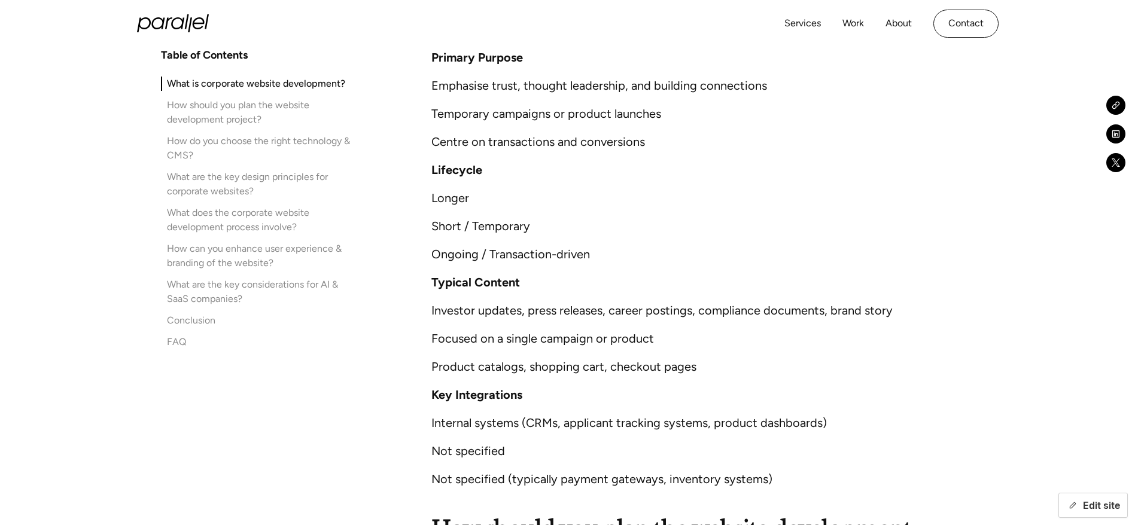
click at [1106, 502] on button "Edit site" at bounding box center [1092, 505] width 69 height 25
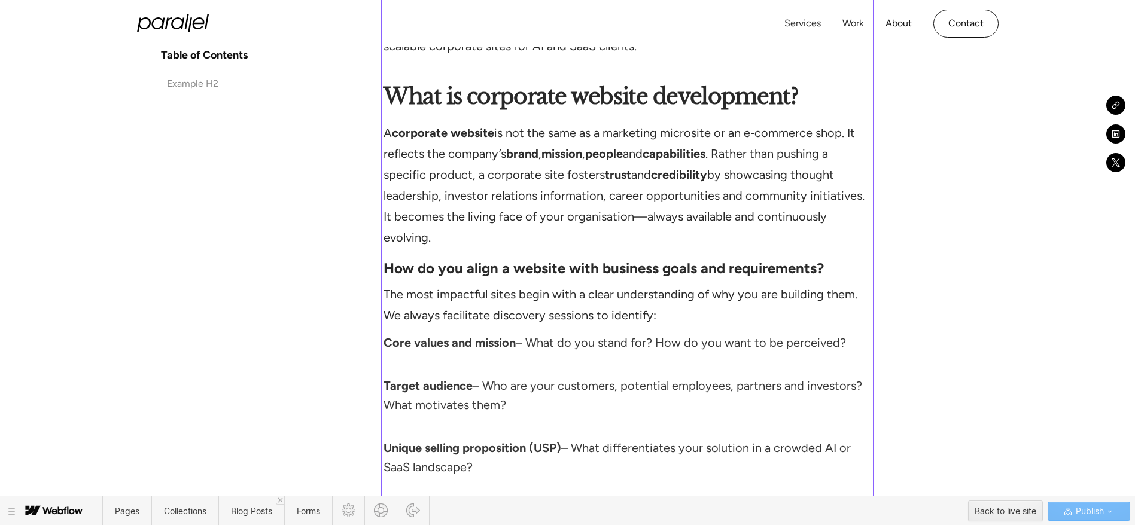
scroll to position [1402, 0]
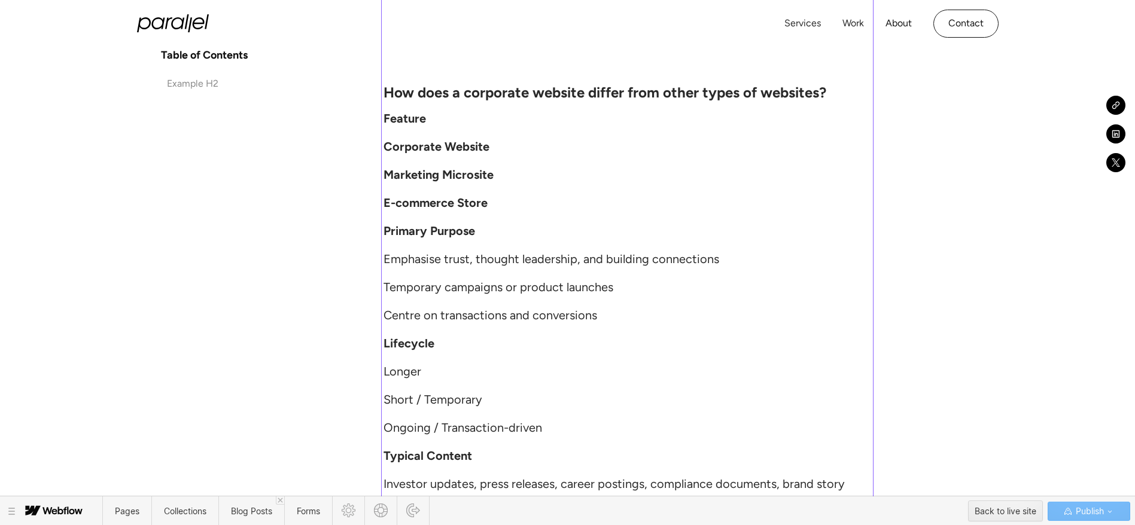
scroll to position [2019, 0]
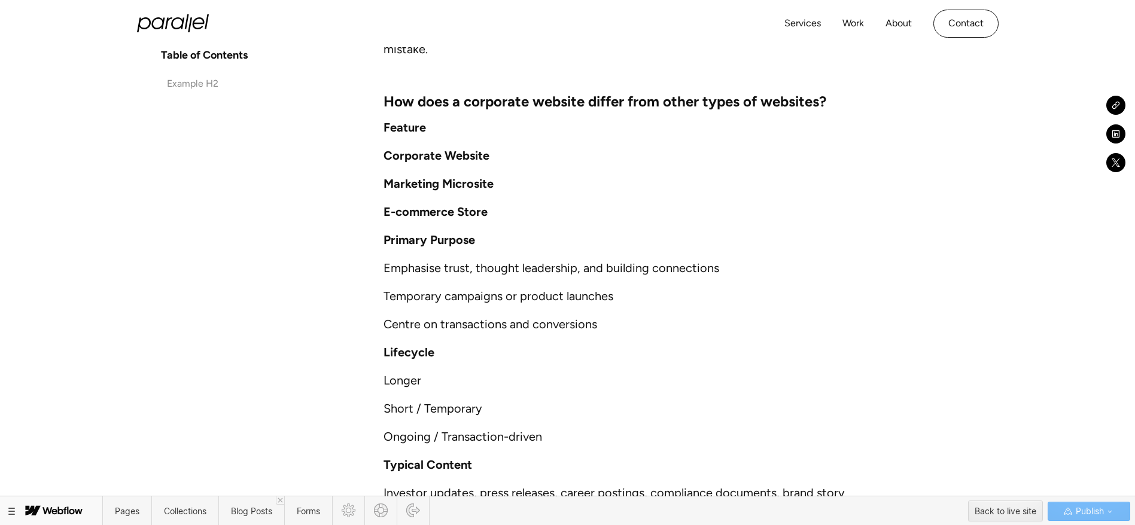
click at [14, 513] on icon at bounding box center [11, 511] width 7 height 7
click at [238, 504] on span "Blog Posts" at bounding box center [251, 511] width 66 height 29
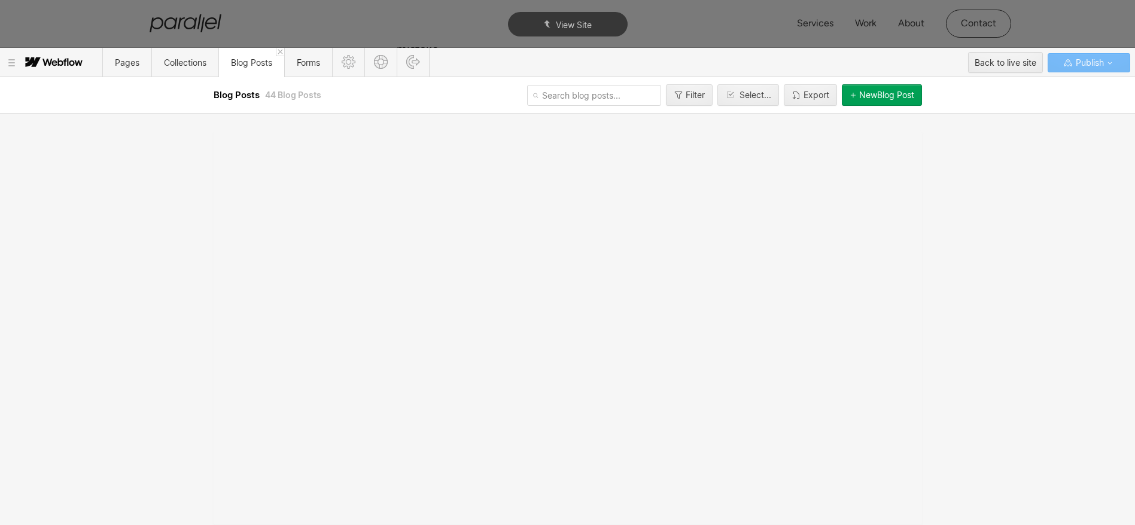
scroll to position [0, 0]
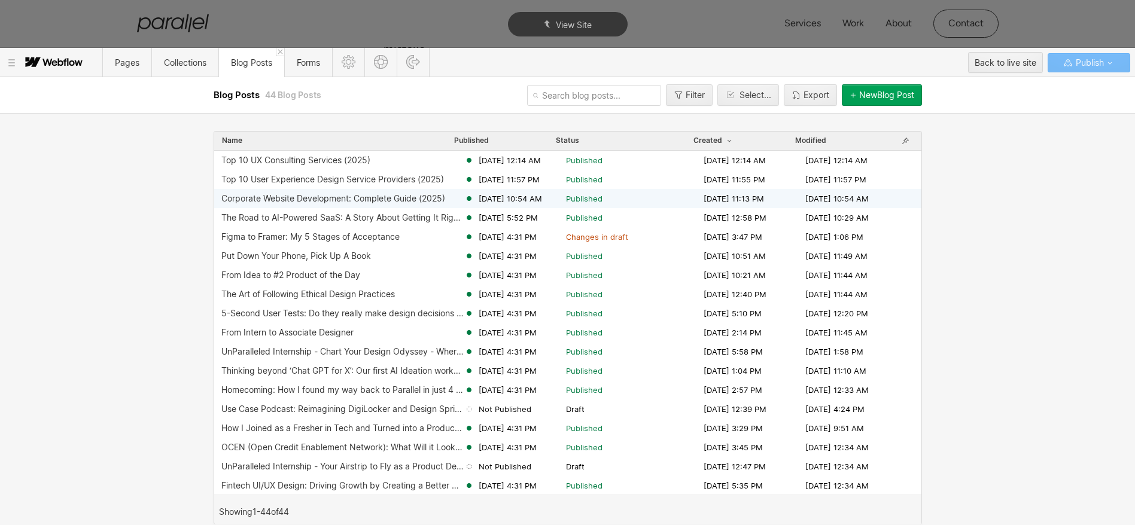
click at [331, 206] on div "Corporate Website Development: Complete Guide (2025) Aug 19, 2025 10:54 AM Publ…" at bounding box center [567, 198] width 707 height 19
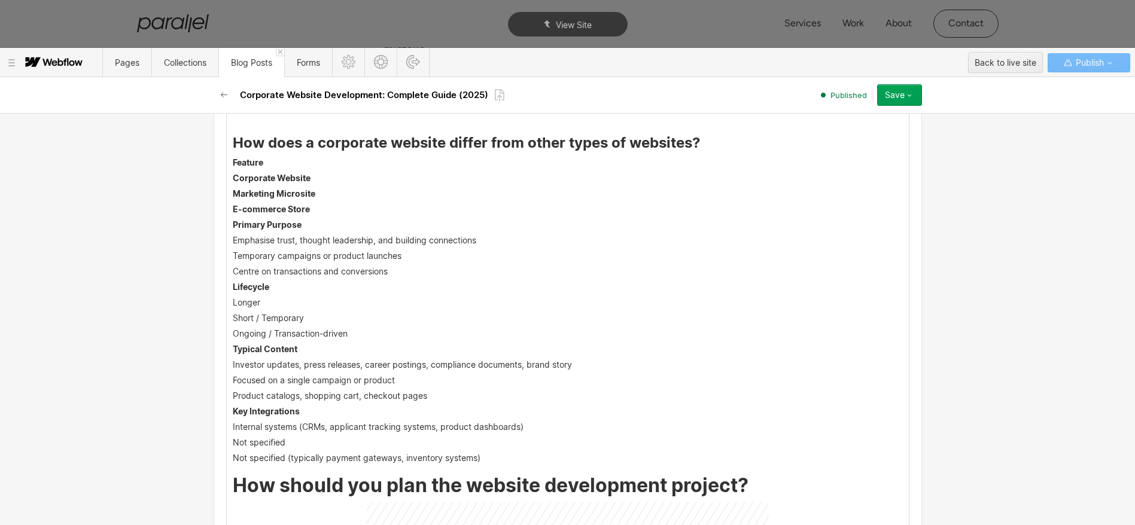
scroll to position [1603, 0]
drag, startPoint x: 227, startPoint y: 162, endPoint x: 436, endPoint y: 445, distance: 351.8
click at [436, 445] on p "Not specified" at bounding box center [568, 443] width 670 height 10
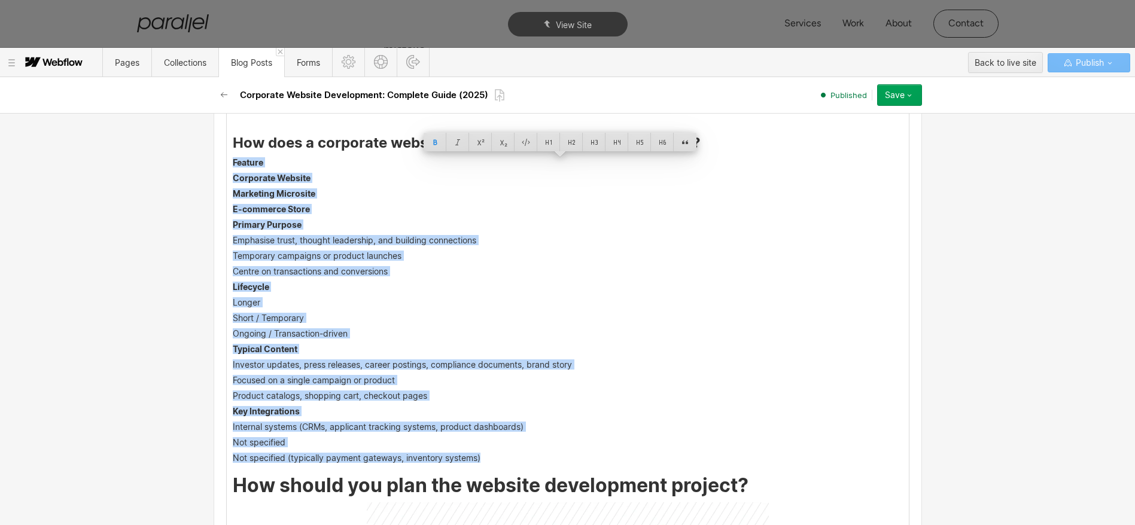
drag, startPoint x: 226, startPoint y: 162, endPoint x: 475, endPoint y: 452, distance: 382.2
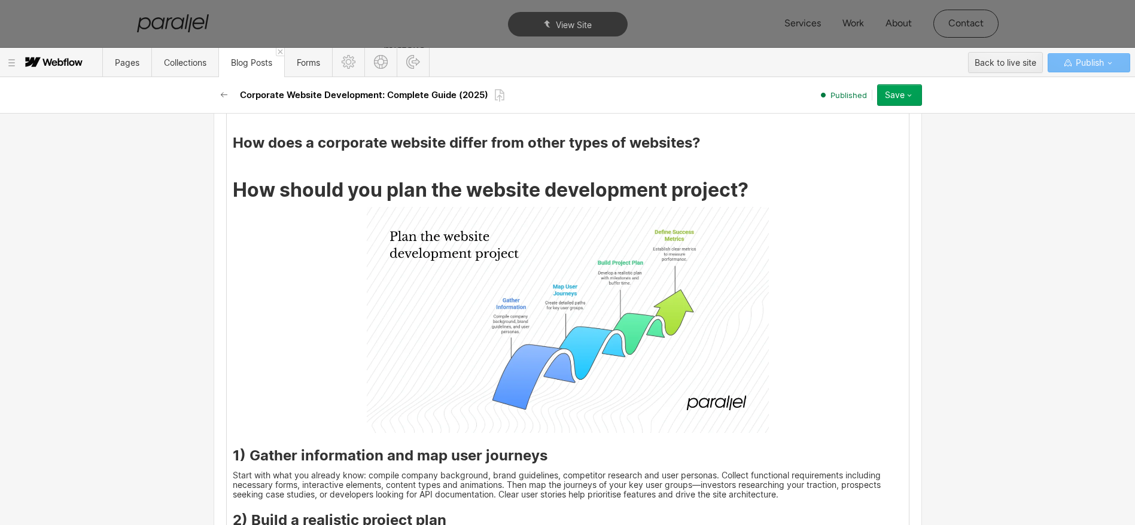
click at [243, 160] on p at bounding box center [568, 163] width 670 height 10
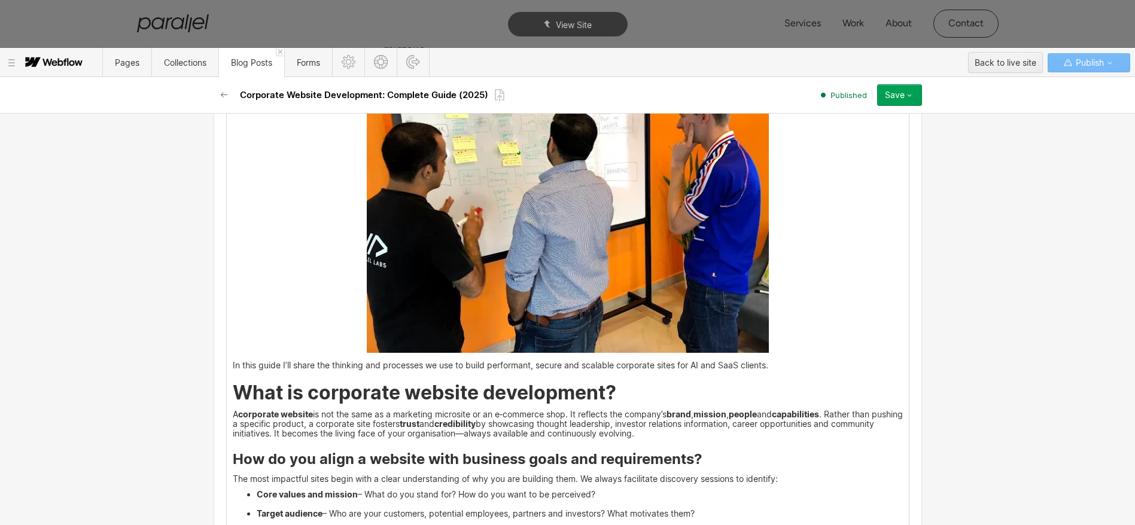
scroll to position [1104, 0]
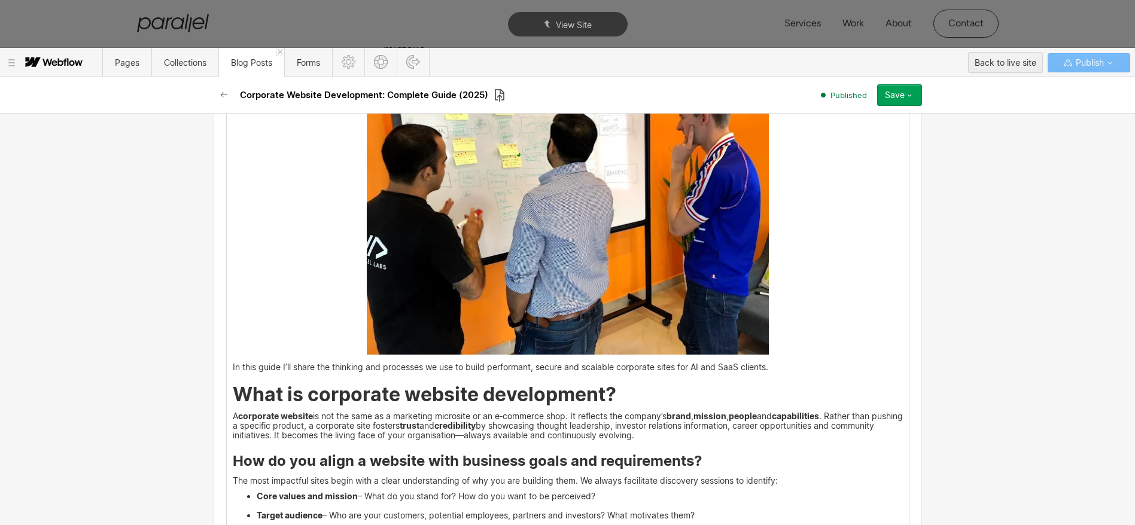
click at [497, 95] on icon at bounding box center [499, 96] width 11 height 14
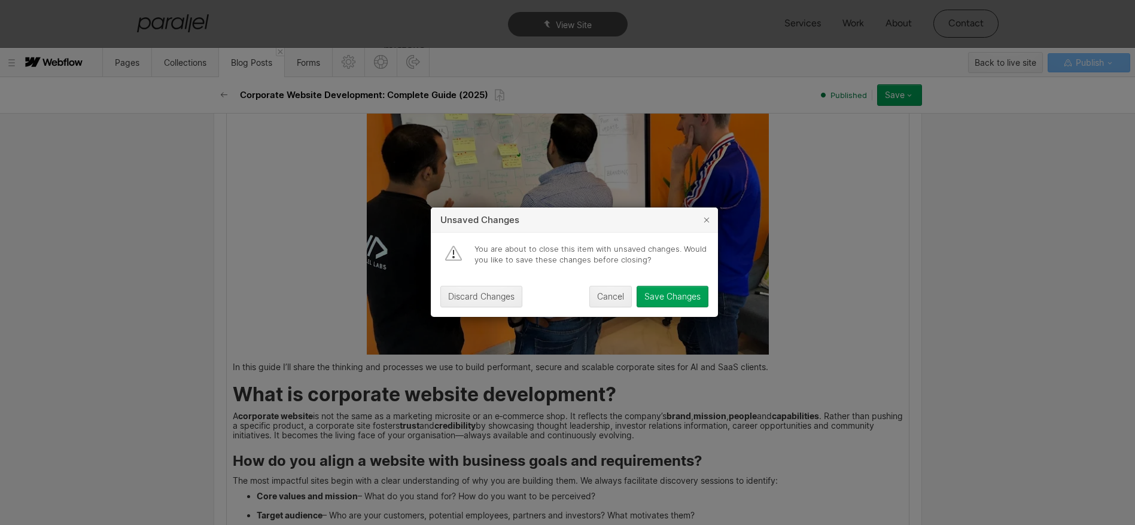
click at [656, 296] on div "Save Changes" at bounding box center [672, 298] width 56 height 10
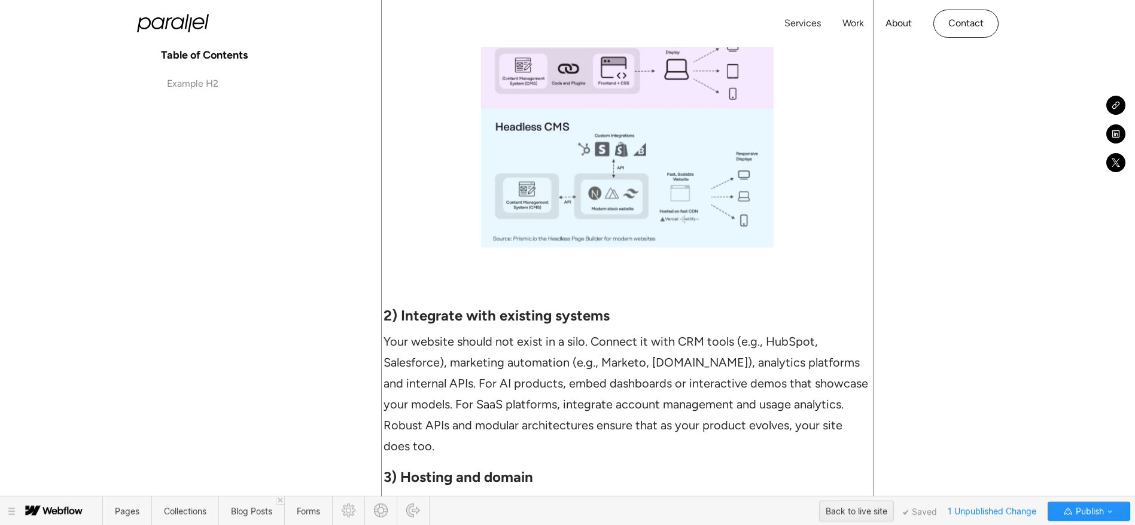
scroll to position [3790, 0]
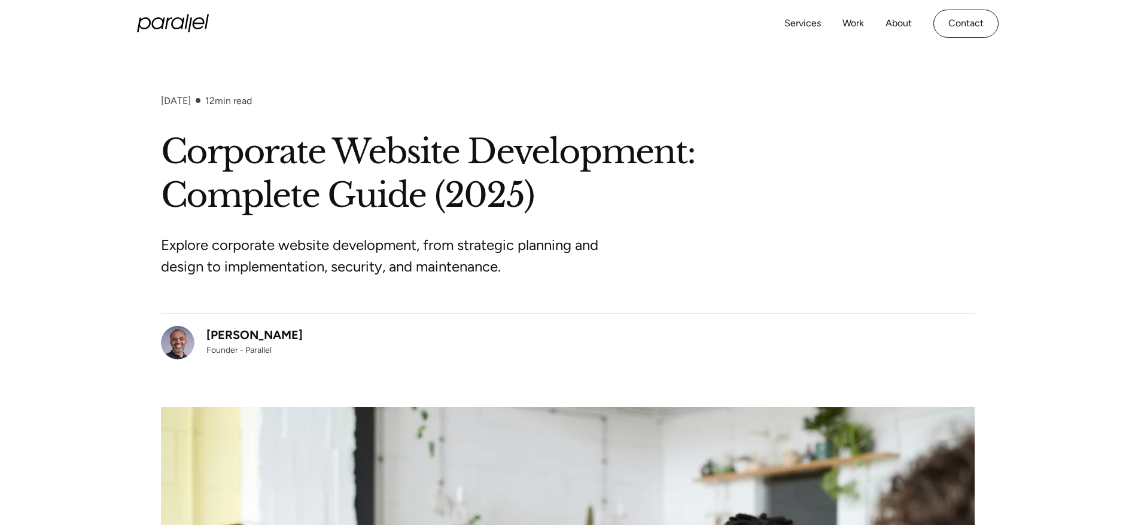
click at [283, 185] on h1 "Corporate Website Development: Complete Guide (2025)" at bounding box center [568, 173] width 814 height 87
click at [302, 183] on h1 "Corporate Website Development: Complete Guide (2025)" at bounding box center [568, 173] width 814 height 87
click at [410, 178] on h1 "Corporate Website Development: Complete Guide (2025)" at bounding box center [568, 173] width 814 height 87
click at [279, 181] on h1 "Corporate Website Development: Complete Guide (2025)" at bounding box center [568, 173] width 814 height 87
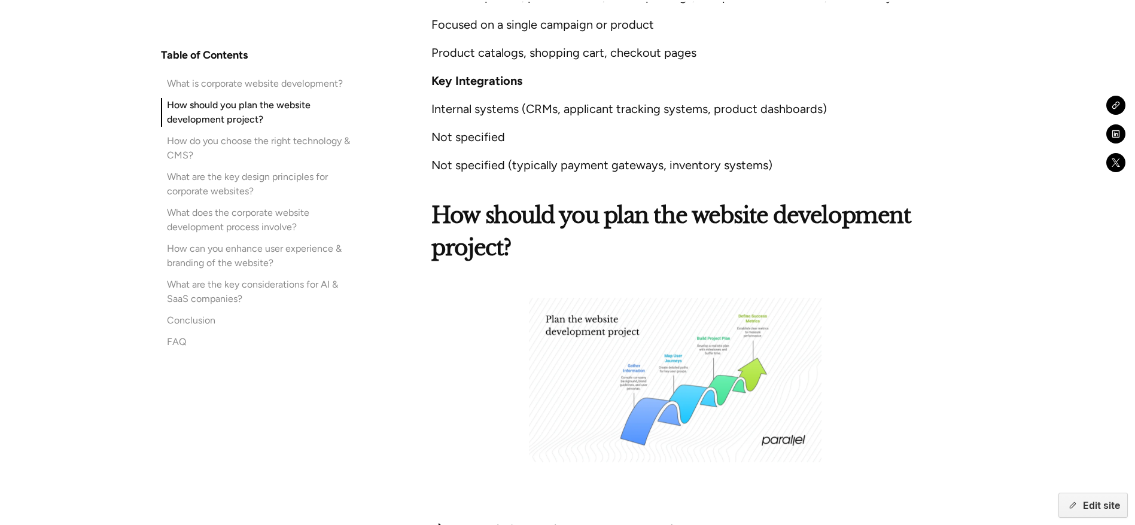
scroll to position [2516, 0]
click at [206, 317] on div "Conclusion" at bounding box center [191, 320] width 48 height 14
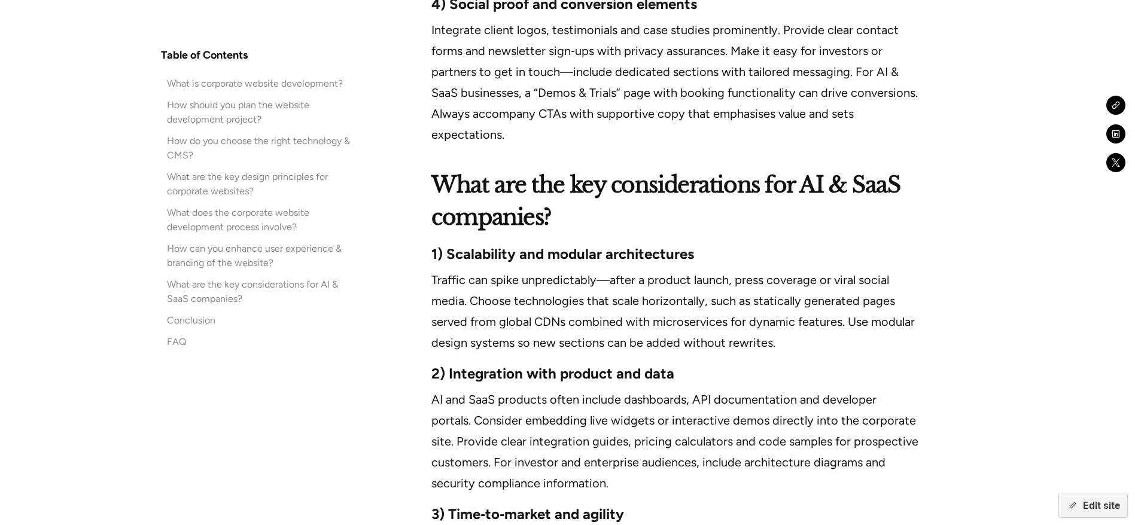
scroll to position [9462, 0]
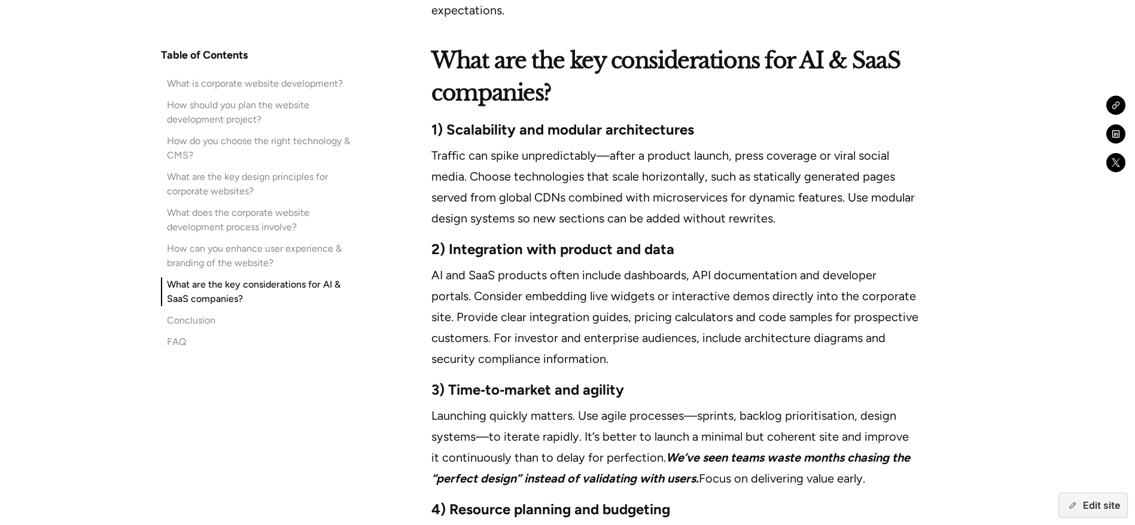
click at [191, 109] on div "How should you plan the website development project?" at bounding box center [258, 112] width 183 height 29
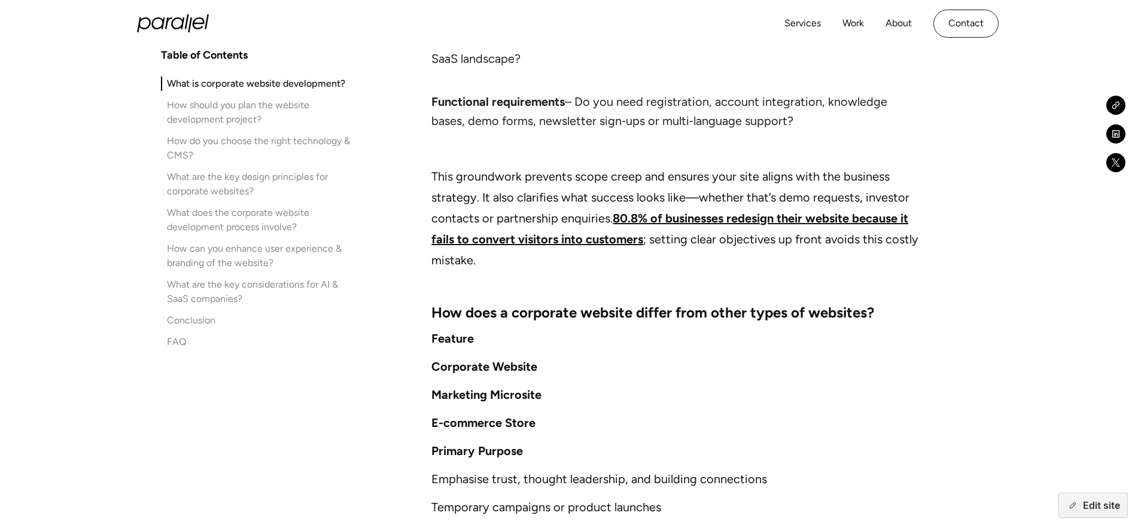
scroll to position [1807, 0]
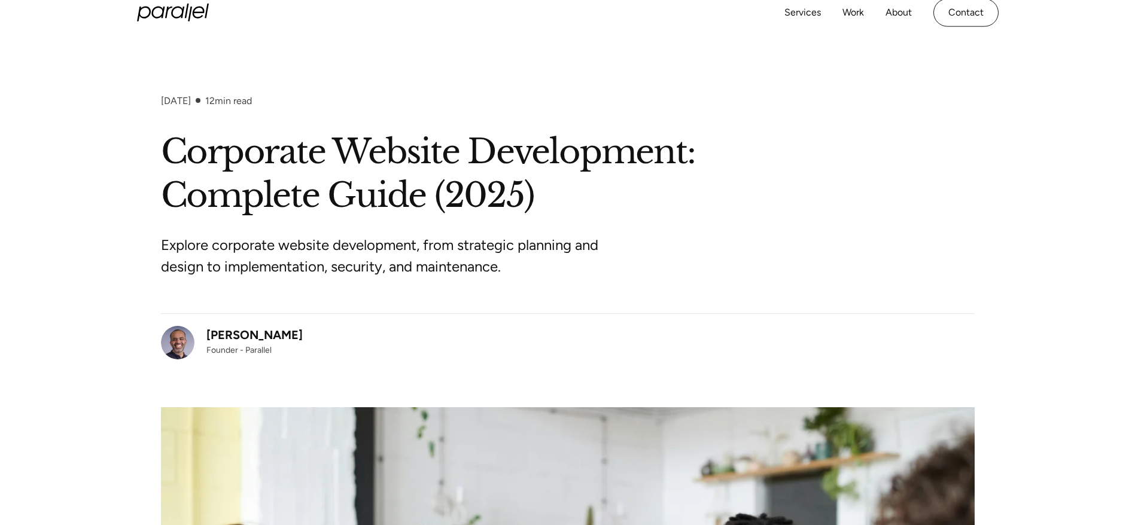
scroll to position [1071, 0]
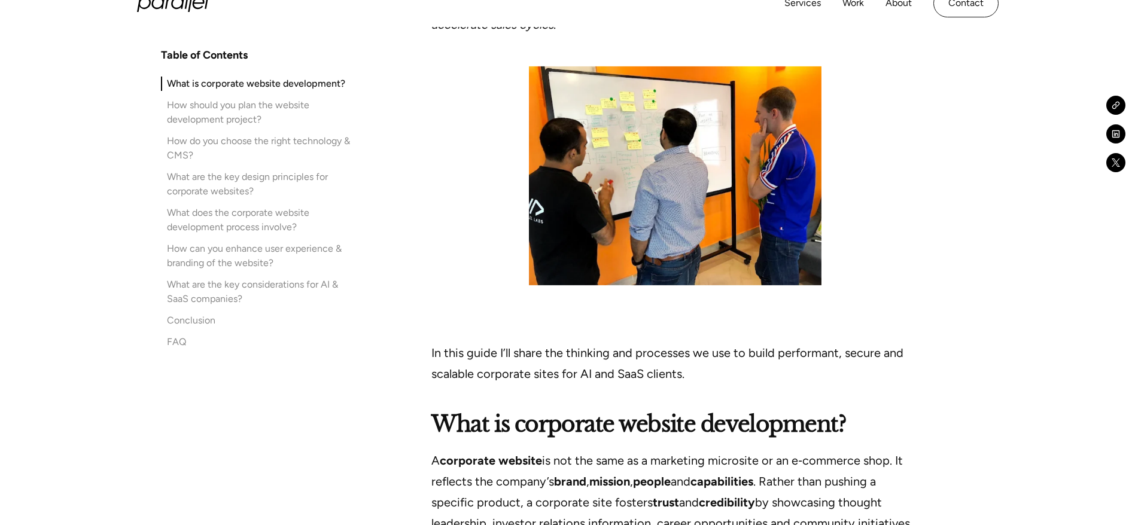
drag, startPoint x: 473, startPoint y: 168, endPoint x: 573, endPoint y: 172, distance: 100.0
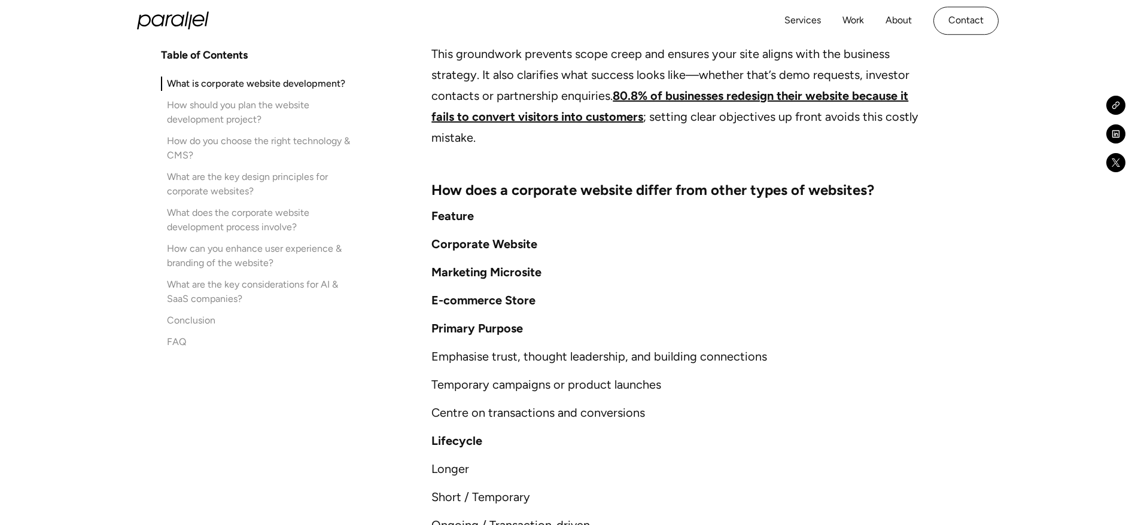
scroll to position [0, 0]
click at [573, 181] on strong "How does a corporate website differ from other types of websites?" at bounding box center [652, 189] width 443 height 17
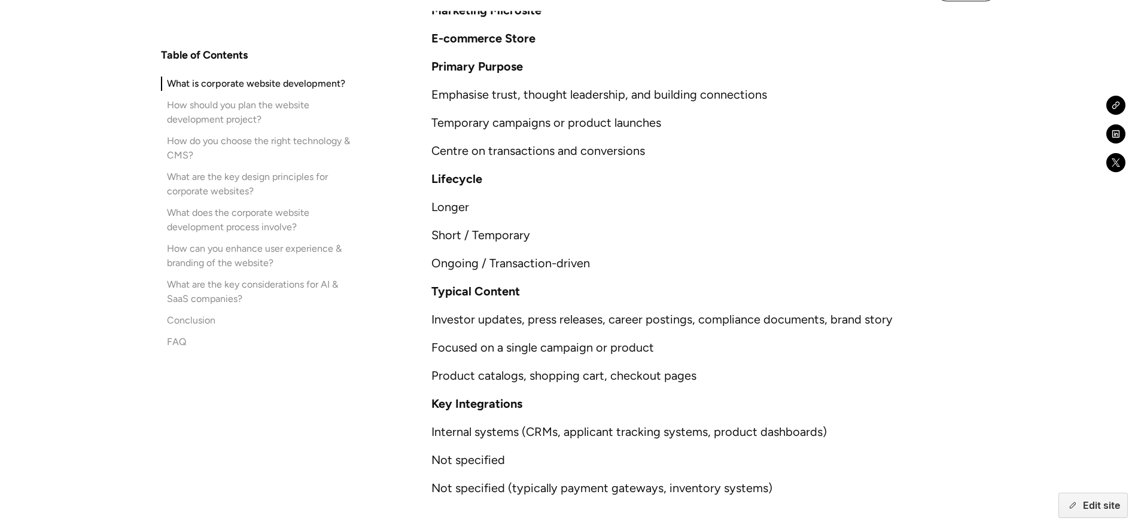
scroll to position [2194, 0]
